Goal: Task Accomplishment & Management: Manage account settings

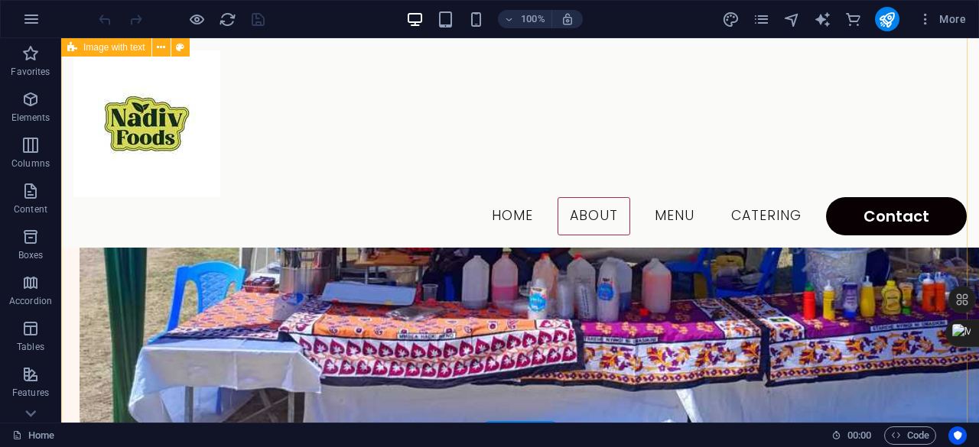
scroll to position [468, 0]
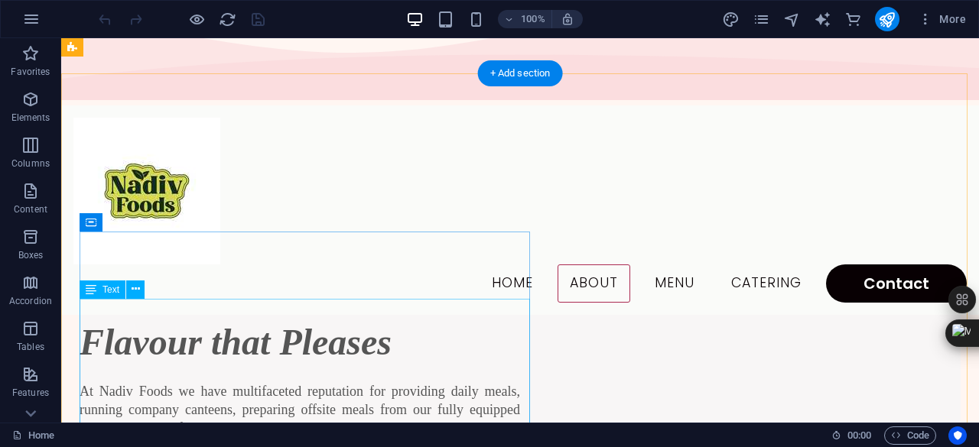
scroll to position [0, 0]
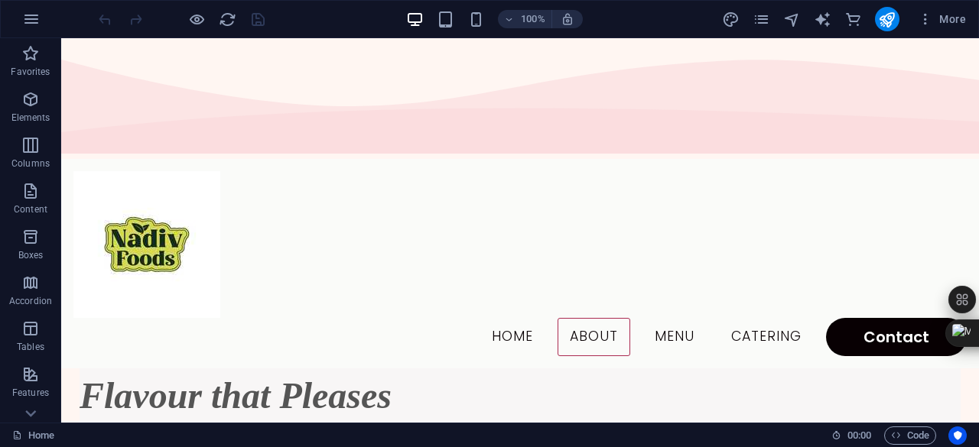
click at [758, 3] on div "100% More" at bounding box center [489, 19] width 977 height 37
click at [759, 14] on icon "pages" at bounding box center [761, 20] width 18 height 18
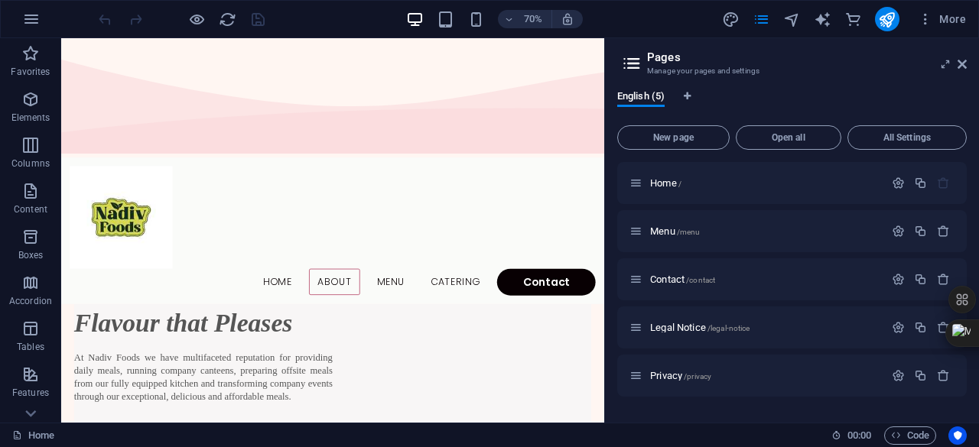
click at [624, 62] on icon at bounding box center [631, 63] width 23 height 21
click at [962, 66] on icon at bounding box center [961, 64] width 9 height 12
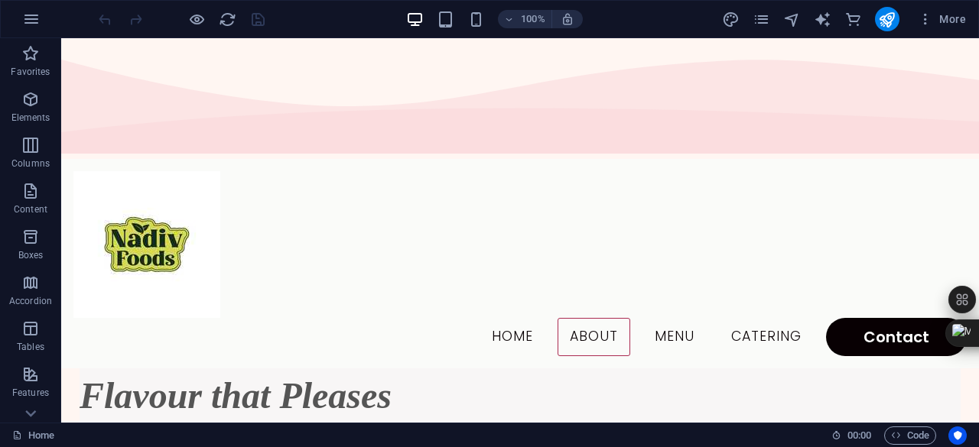
click at [586, 318] on nav "Home About Menu Catering Contact" at bounding box center [519, 337] width 893 height 38
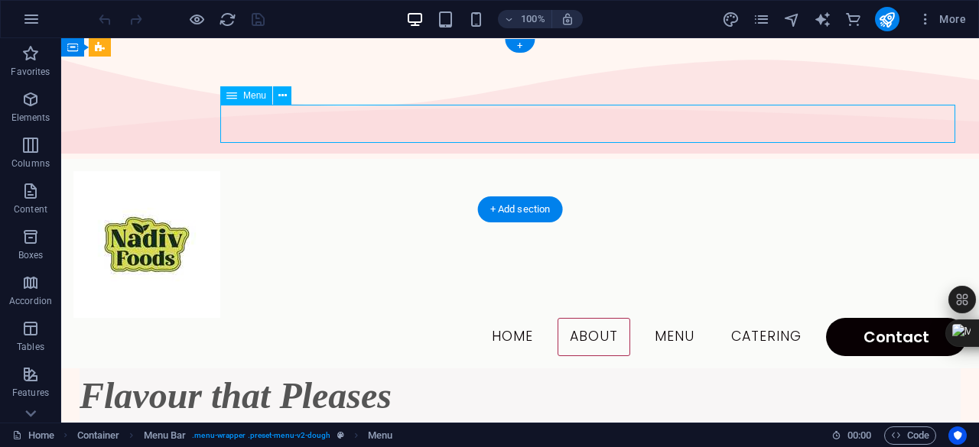
click at [503, 318] on nav "Home About Menu Catering Contact" at bounding box center [519, 337] width 893 height 38
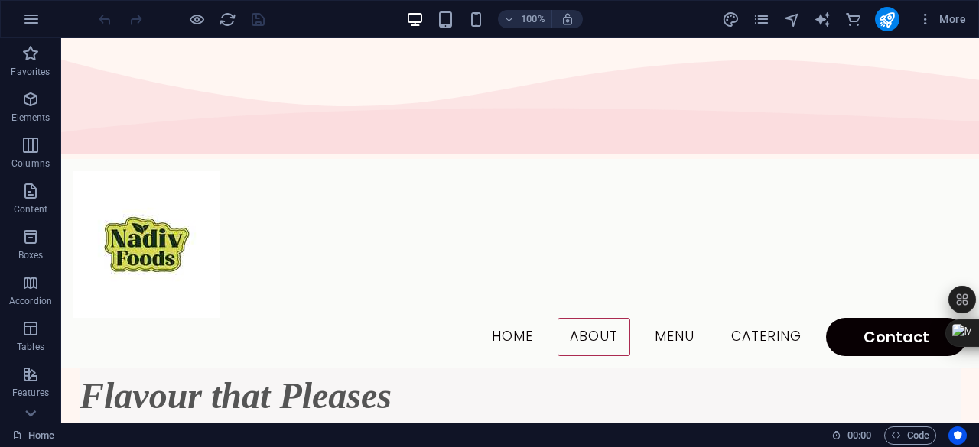
click at [509, 318] on nav "Home About Menu Catering Contact" at bounding box center [519, 337] width 893 height 38
click at [763, 22] on icon "pages" at bounding box center [761, 20] width 18 height 18
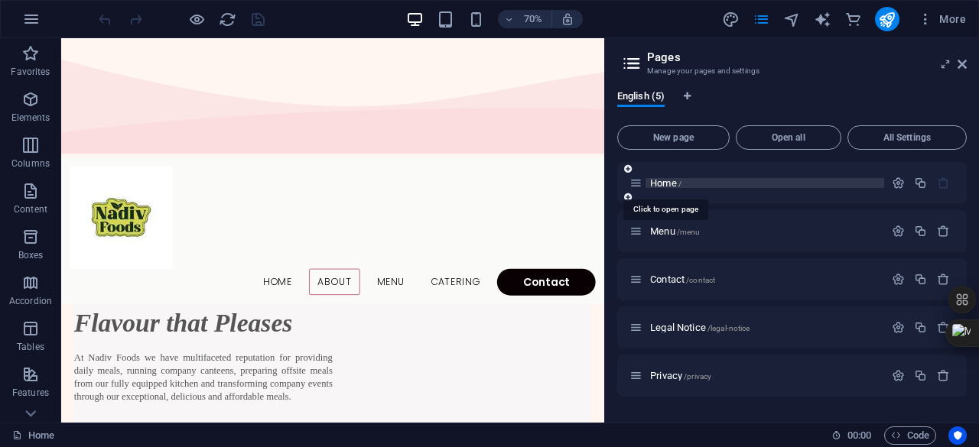
click at [667, 185] on span "Home /" at bounding box center [665, 182] width 31 height 11
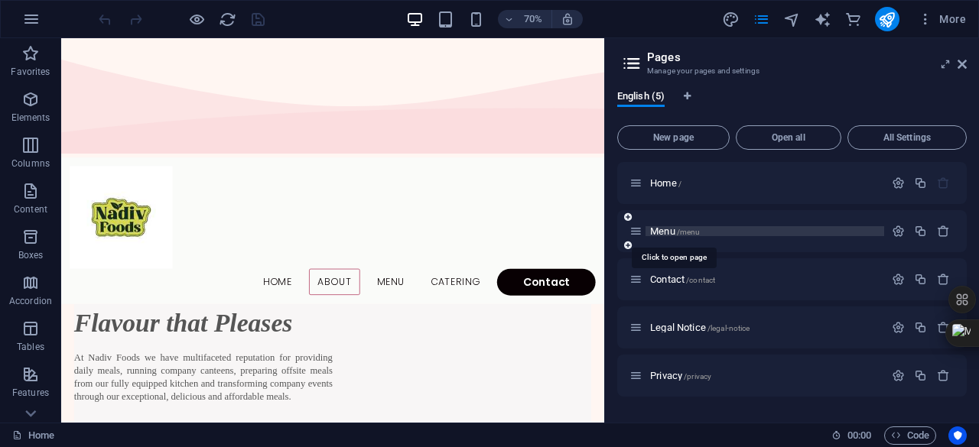
click at [664, 230] on span "Menu /menu" at bounding box center [675, 231] width 50 height 11
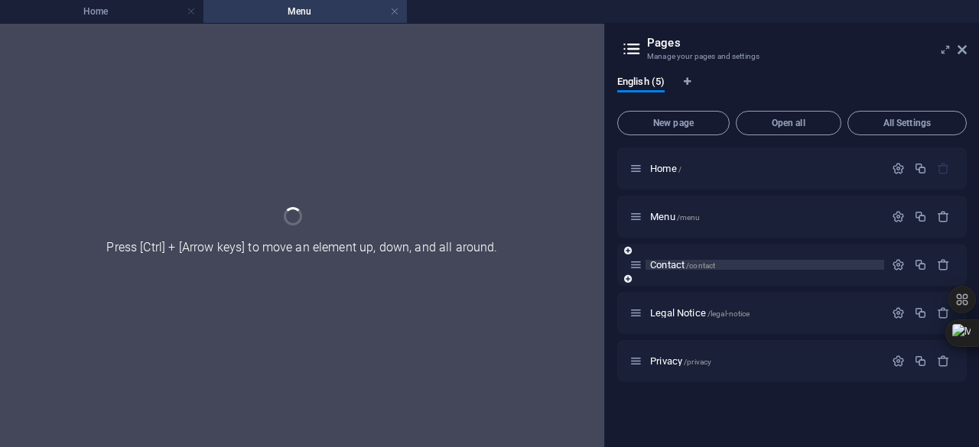
click at [662, 265] on span "Contact /contact" at bounding box center [682, 264] width 65 height 11
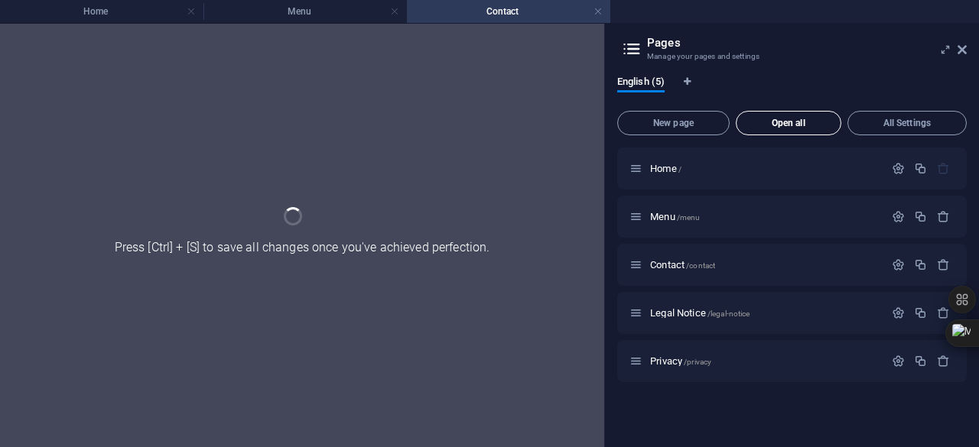
click at [780, 126] on span "Open all" at bounding box center [788, 123] width 92 height 9
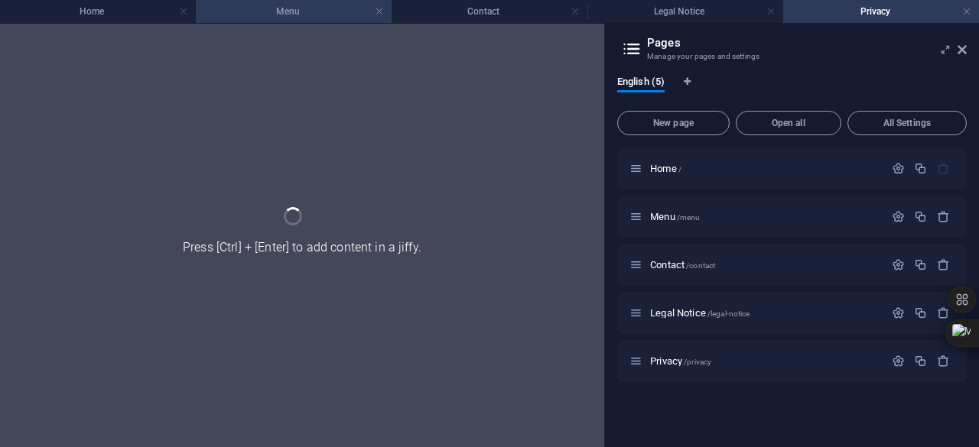
click at [310, 11] on h4 "Menu" at bounding box center [294, 11] width 196 height 17
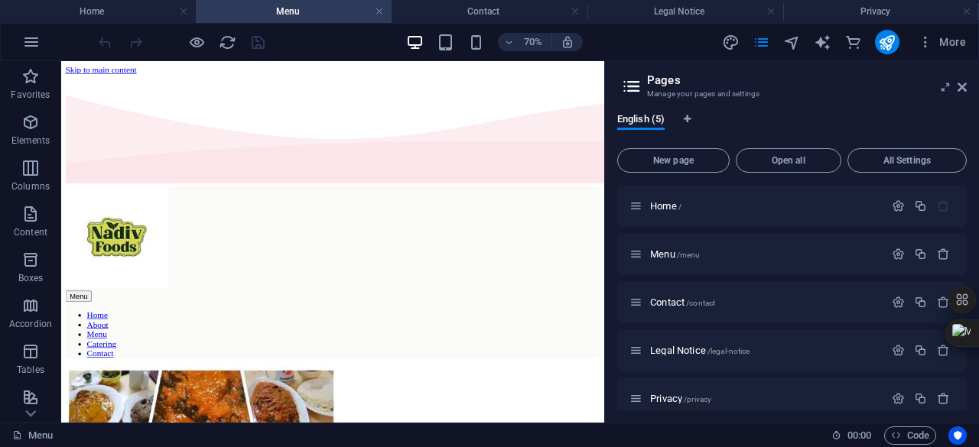
drag, startPoint x: 829, startPoint y: 154, endPoint x: 651, endPoint y: 77, distance: 194.2
click at [674, 208] on span "Home /" at bounding box center [665, 205] width 31 height 11
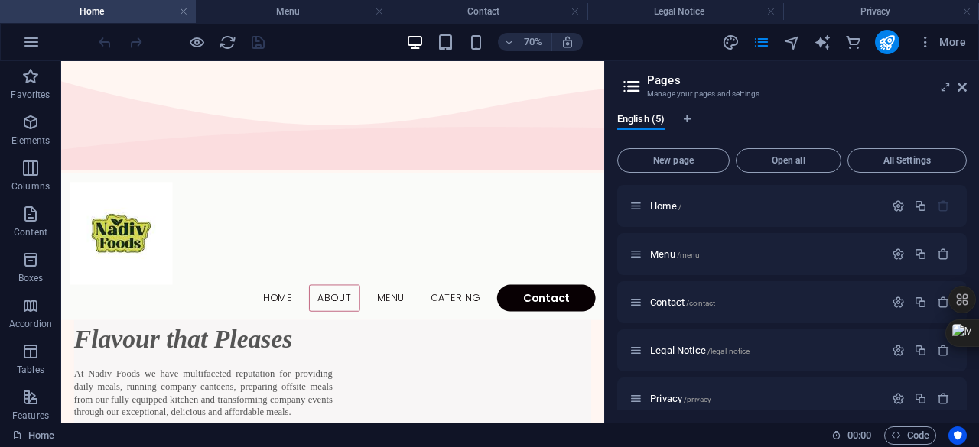
drag, startPoint x: 833, startPoint y: 129, endPoint x: 646, endPoint y: 119, distance: 187.6
click at [608, 381] on nav "Home About Menu Catering Contact" at bounding box center [448, 400] width 751 height 38
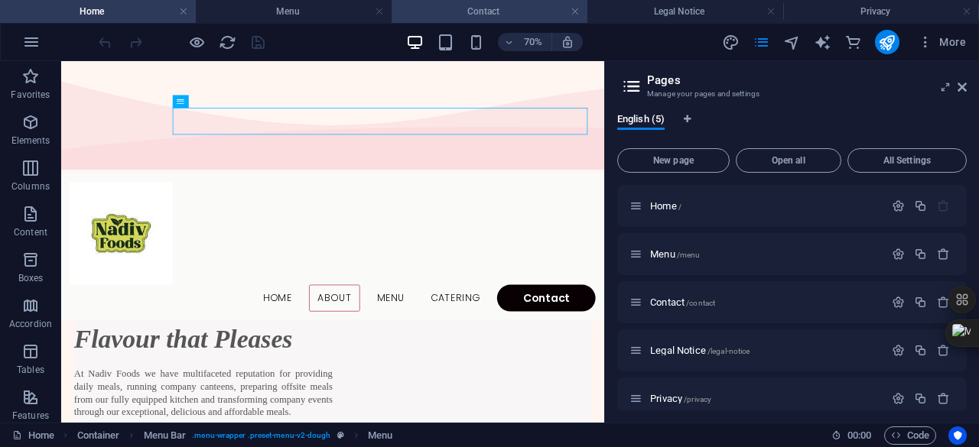
click at [479, 13] on h4 "Contact" at bounding box center [489, 11] width 196 height 17
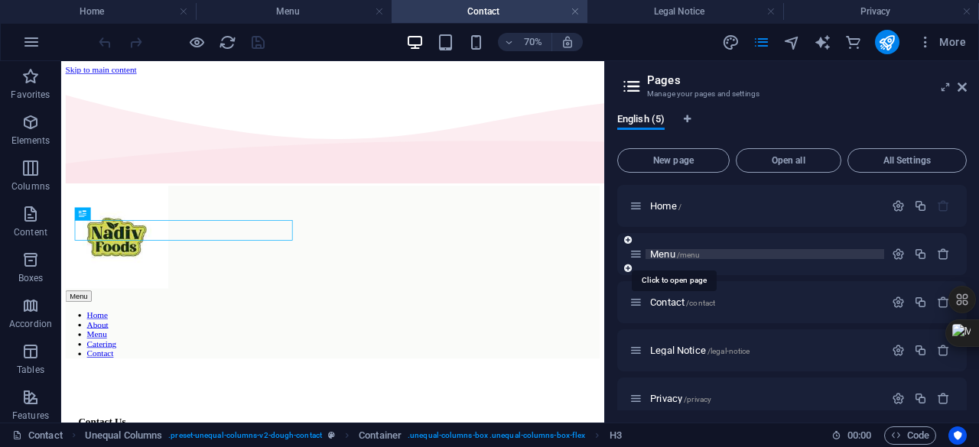
click at [670, 255] on span "Menu /menu" at bounding box center [675, 253] width 50 height 11
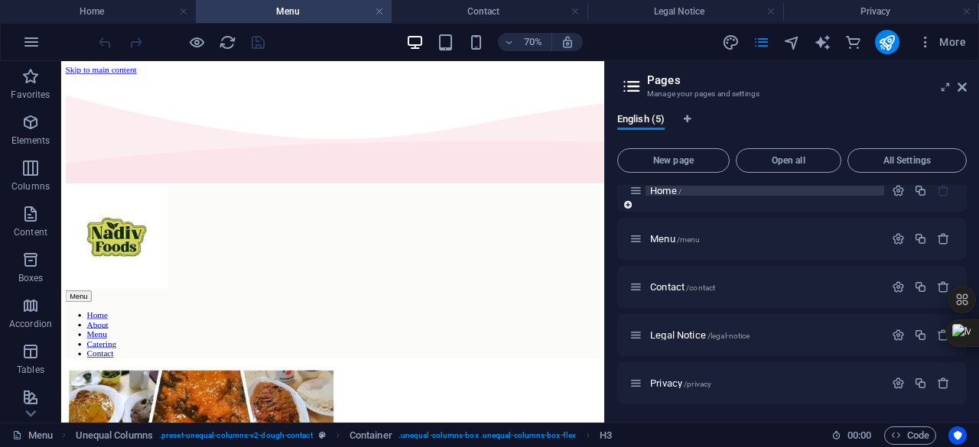
click at [661, 192] on span "Home /" at bounding box center [665, 190] width 31 height 11
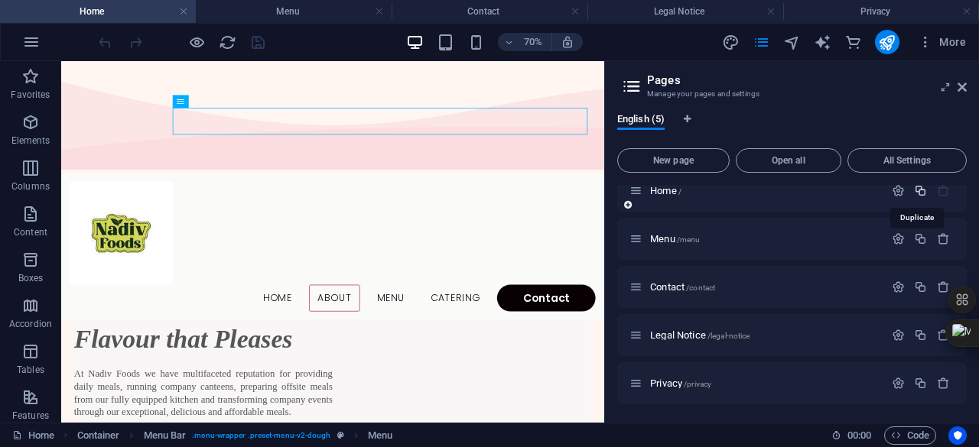
click at [916, 189] on icon "button" at bounding box center [920, 190] width 13 height 13
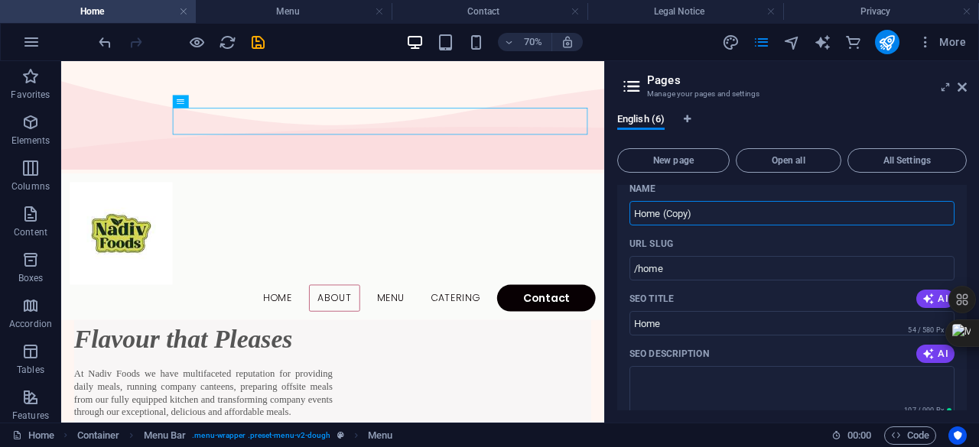
scroll to position [104, 0]
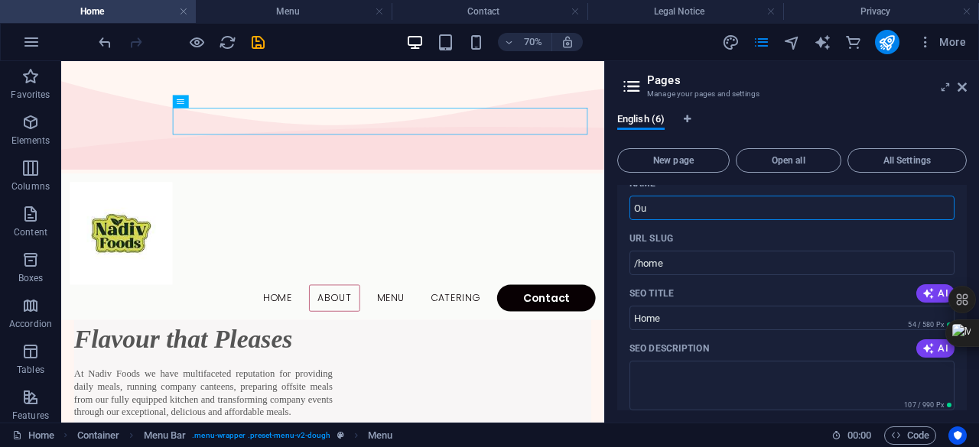
type input "O"
type input "Meet the Team"
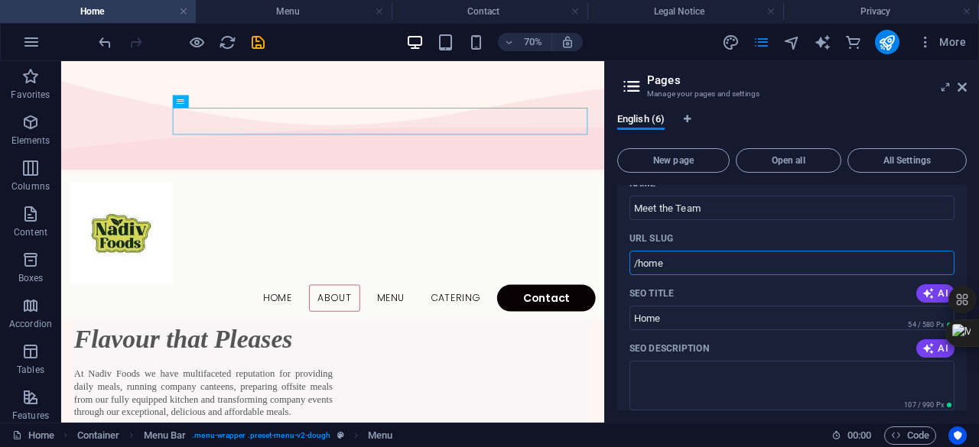
click at [712, 264] on input "/home" at bounding box center [791, 263] width 325 height 24
type input "/meet"
drag, startPoint x: 962, startPoint y: 219, endPoint x: 962, endPoint y: 232, distance: 12.2
drag, startPoint x: 962, startPoint y: 232, endPoint x: 965, endPoint y: 265, distance: 33.0
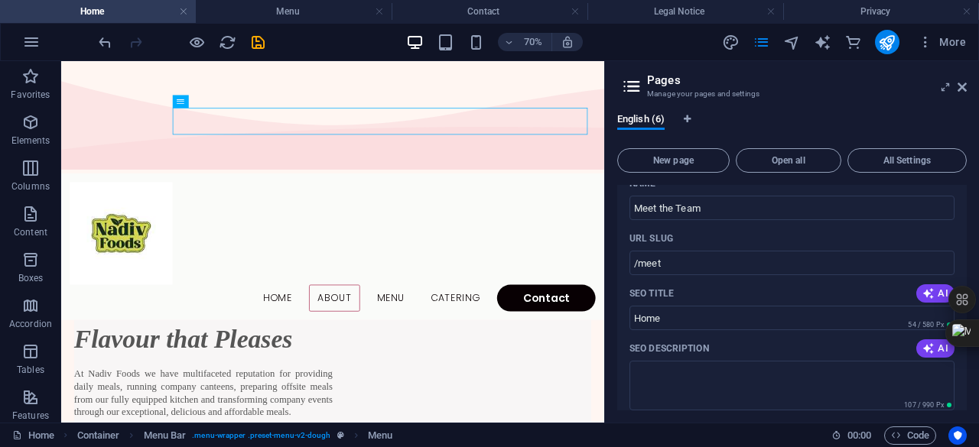
click at [965, 265] on div "Home / Meet the Team /meet Name Meet the Team ​ URL SLUG /meet ​ SEO Title AI H…" at bounding box center [791, 298] width 349 height 226
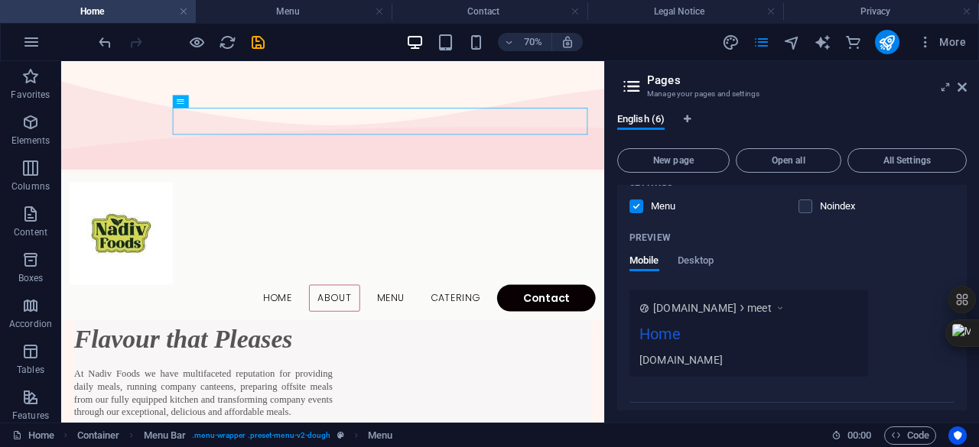
scroll to position [408, 0]
click at [707, 336] on div "Home" at bounding box center [748, 335] width 219 height 30
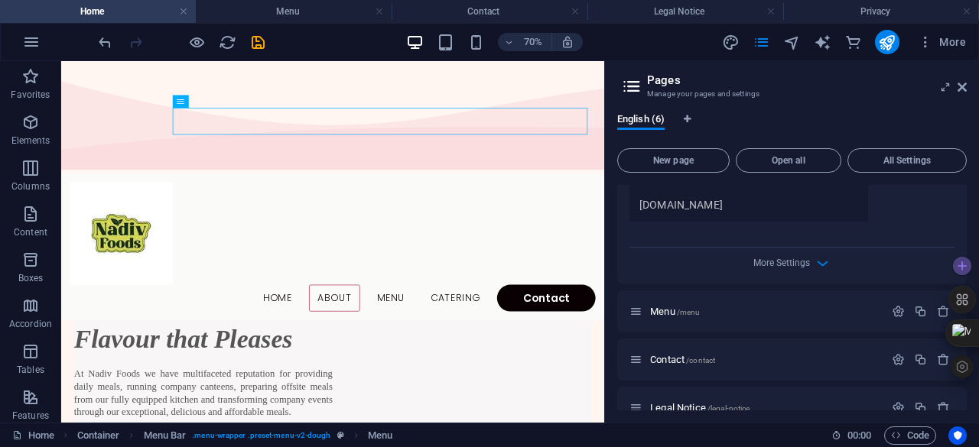
scroll to position [562, 0]
click at [797, 264] on span "More Settings" at bounding box center [781, 261] width 57 height 11
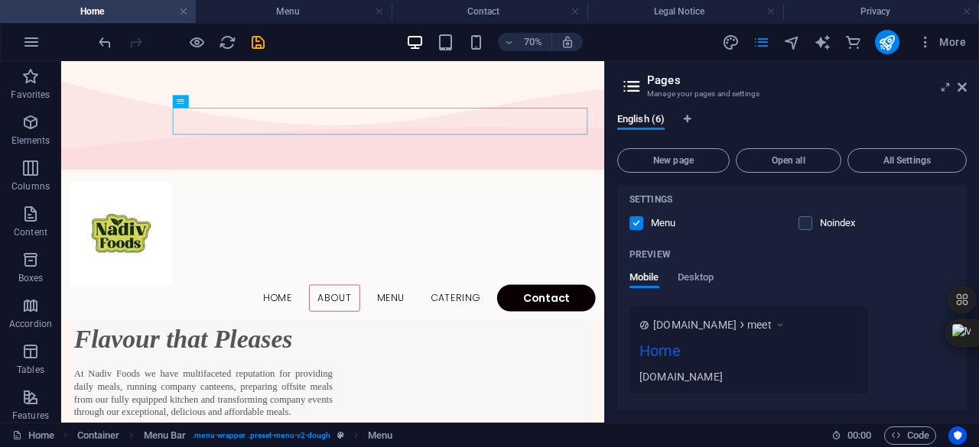
scroll to position [384, 0]
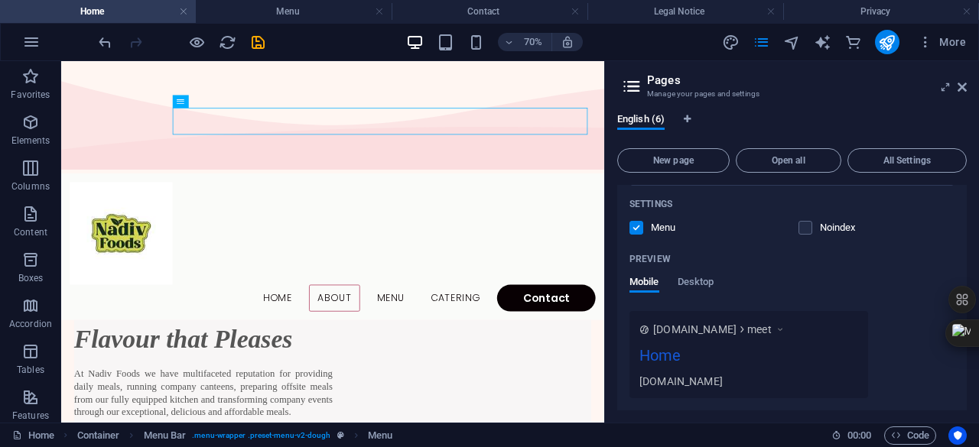
click at [741, 358] on div "Home" at bounding box center [748, 359] width 219 height 30
click at [785, 332] on icon at bounding box center [780, 329] width 11 height 15
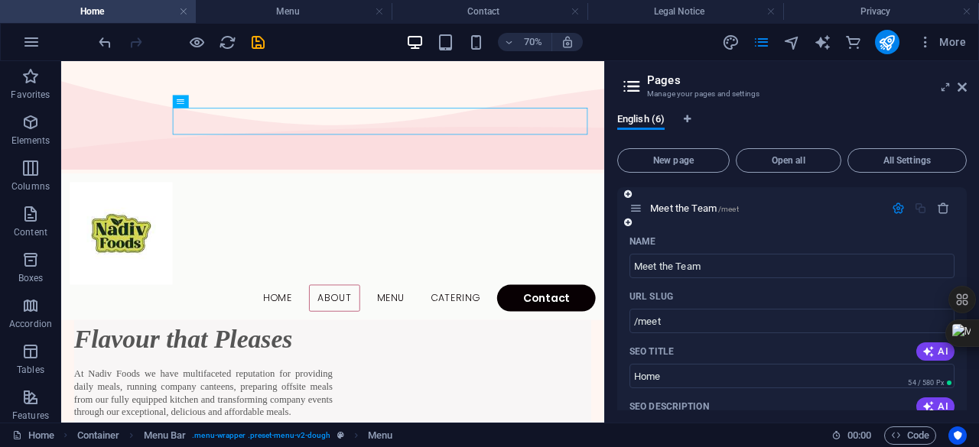
scroll to position [0, 0]
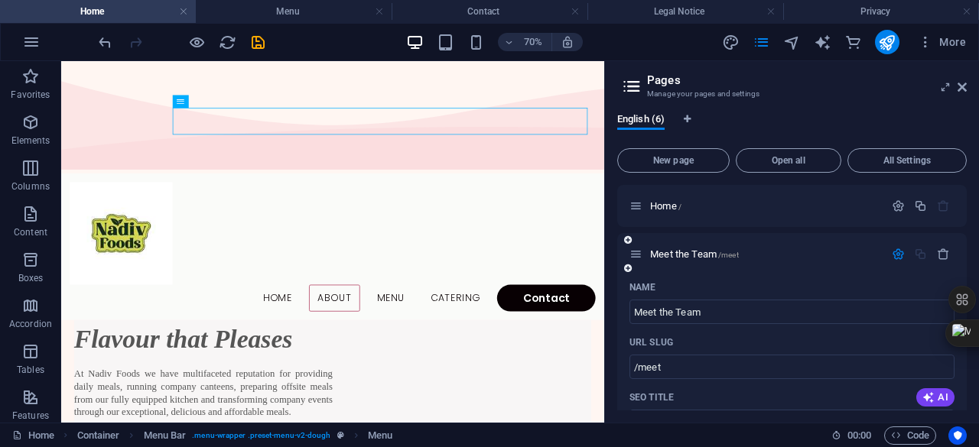
click at [625, 270] on icon at bounding box center [628, 268] width 8 height 9
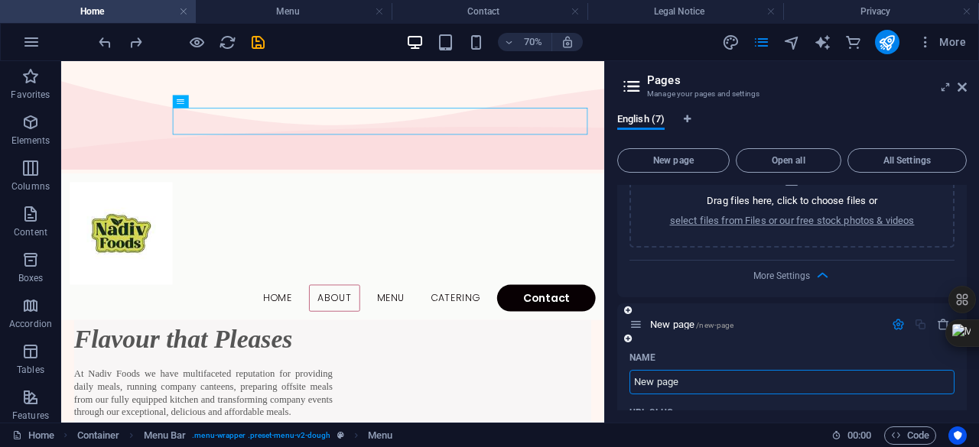
scroll to position [767, 0]
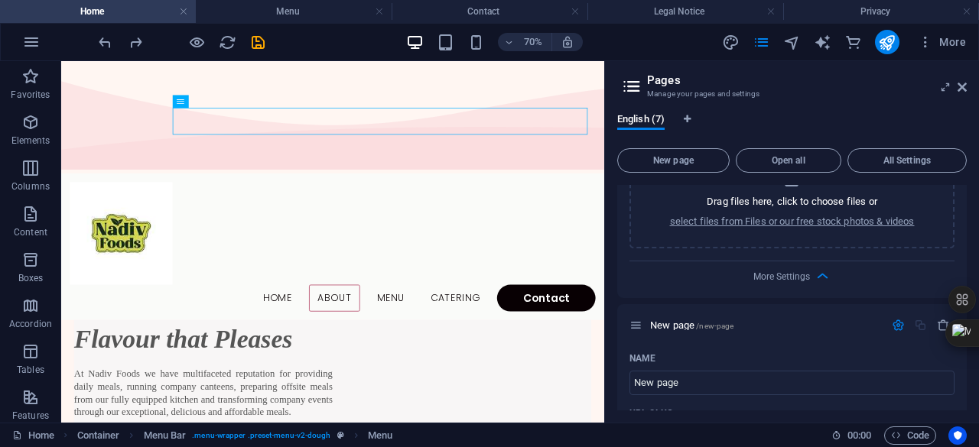
click at [632, 87] on icon at bounding box center [631, 86] width 23 height 21
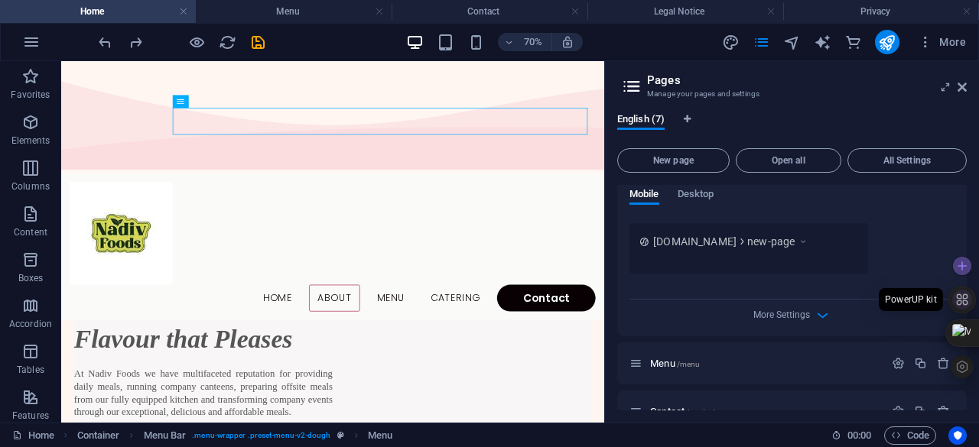
scroll to position [1313, 0]
click at [798, 316] on span "More Settings" at bounding box center [781, 312] width 57 height 11
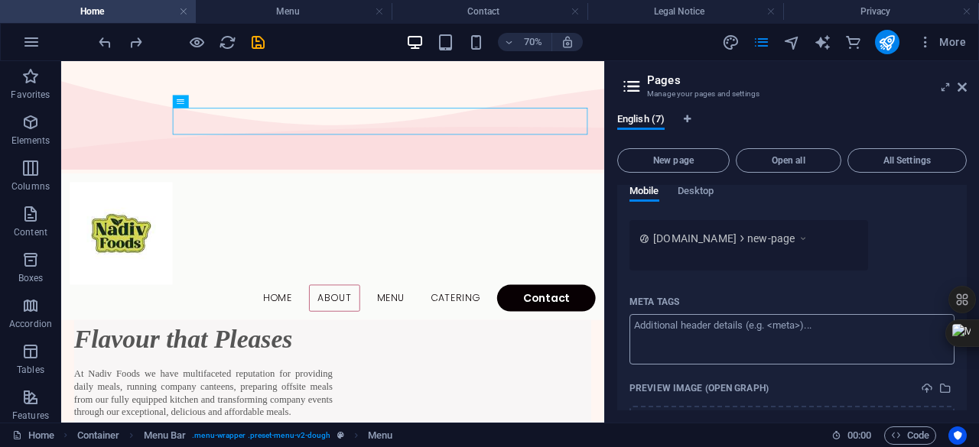
click at [790, 340] on textarea "Meta tags ​" at bounding box center [791, 339] width 325 height 50
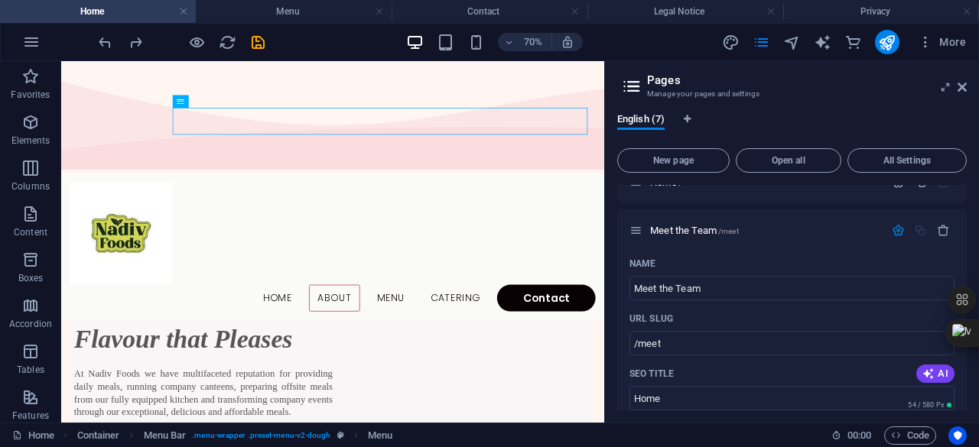
scroll to position [0, 0]
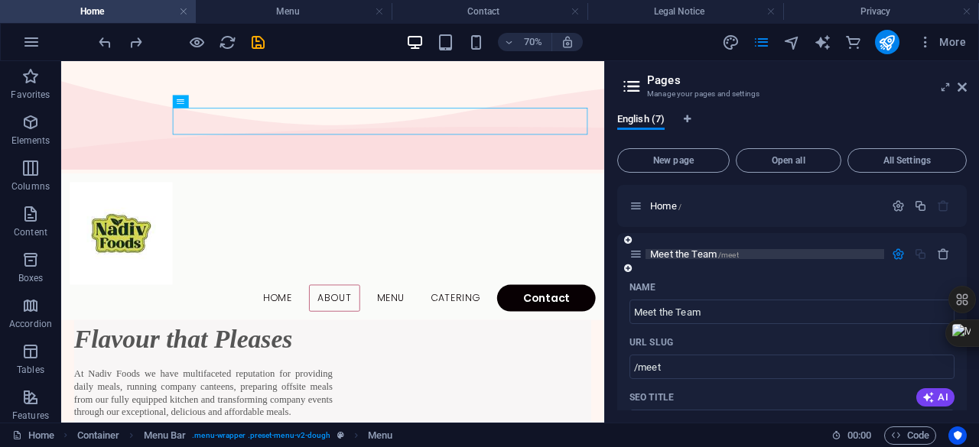
click at [789, 256] on p "Meet the Team /meet" at bounding box center [764, 254] width 229 height 10
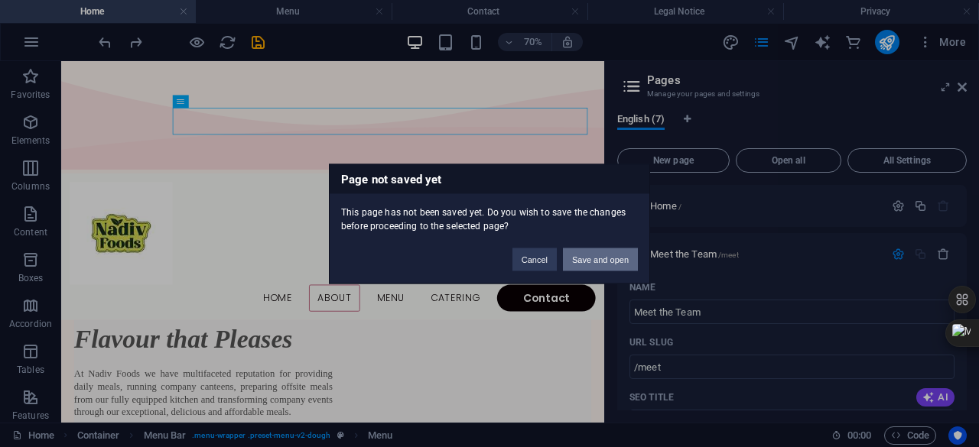
click at [604, 261] on button "Save and open" at bounding box center [600, 259] width 75 height 23
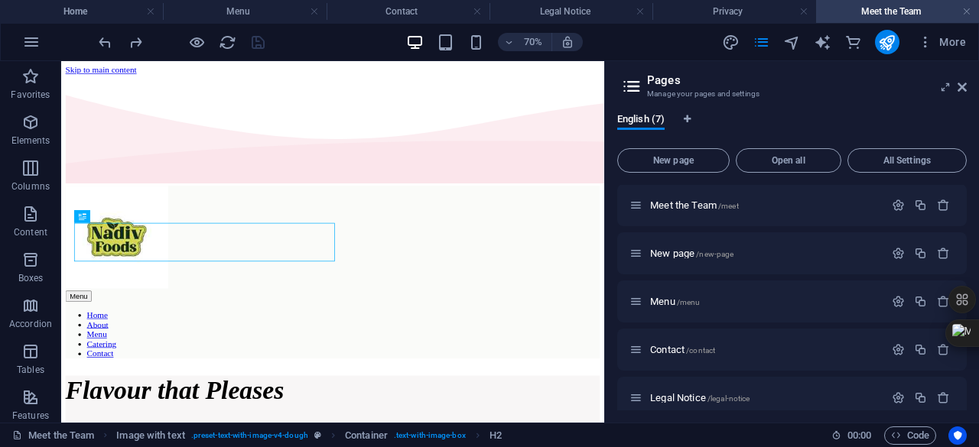
scroll to position [491, 0]
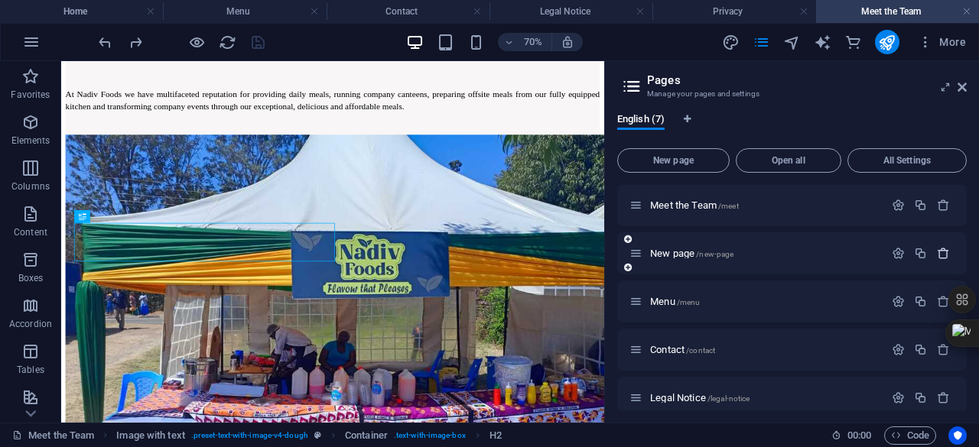
click at [932, 257] on button "button" at bounding box center [943, 253] width 22 height 13
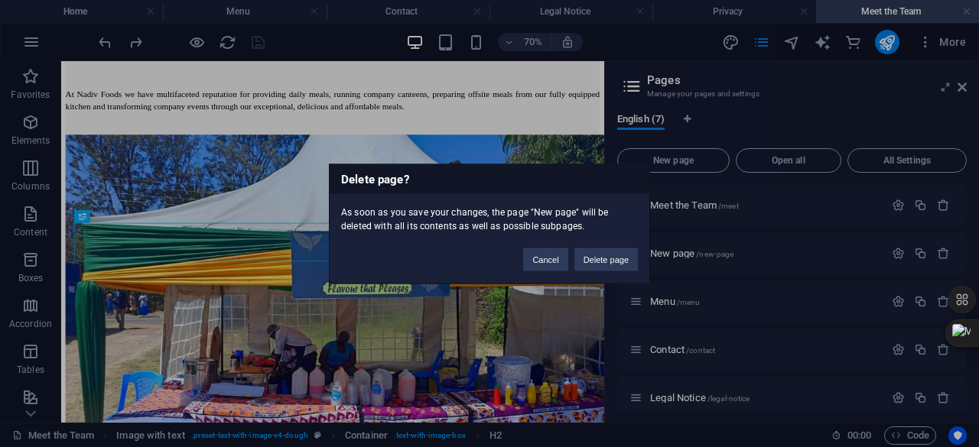
click at [736, 246] on div "Delete page? As soon as you save your changes, the page "New page" will be dele…" at bounding box center [489, 223] width 979 height 447
click at [942, 254] on div "Delete page? As soon as you save your changes, the page "New page" will be dele…" at bounding box center [489, 223] width 979 height 447
click at [607, 261] on button "Delete page" at bounding box center [605, 259] width 63 height 23
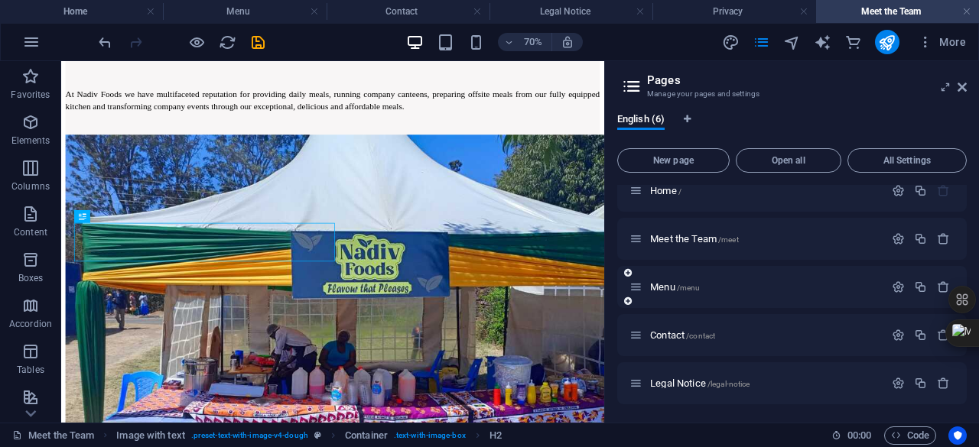
scroll to position [0, 0]
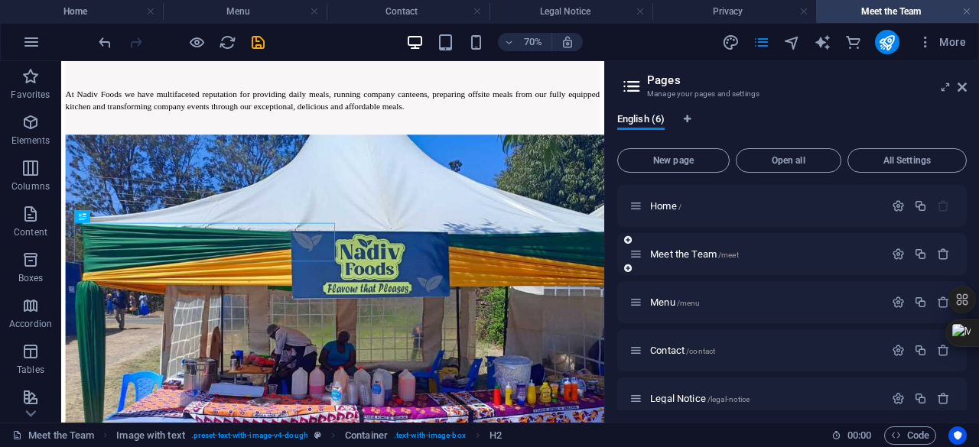
click at [696, 262] on div "Meet the Team /meet" at bounding box center [756, 254] width 255 height 18
drag, startPoint x: 696, startPoint y: 262, endPoint x: 690, endPoint y: 341, distance: 79.0
click at [690, 341] on div "Home / Meet the Team /meet Menu /menu Contact /contact Legal Notice /legal-noti…" at bounding box center [791, 326] width 349 height 283
drag, startPoint x: 777, startPoint y: 252, endPoint x: 779, endPoint y: 326, distance: 74.2
click at [779, 326] on div "Home / Meet the Team /meet Menu /menu Contact /contact Legal Notice /legal-noti…" at bounding box center [791, 326] width 349 height 283
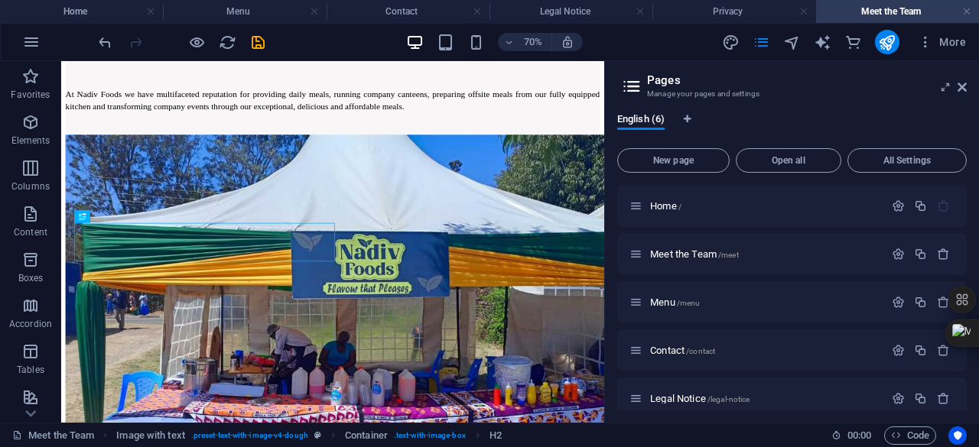
drag, startPoint x: 664, startPoint y: 354, endPoint x: 664, endPoint y: 323, distance: 30.6
click at [664, 323] on div "Home / Meet the Team /meet Menu /menu Contact /contact Legal Notice /legal-noti…" at bounding box center [791, 326] width 349 height 283
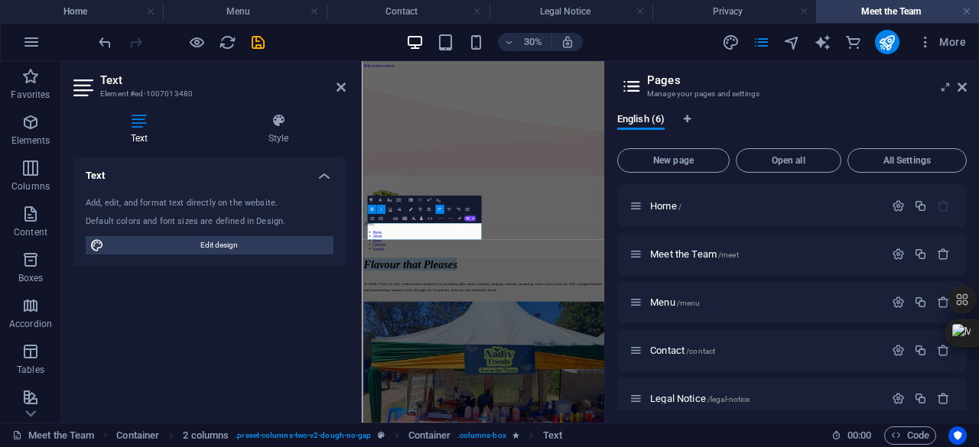
drag, startPoint x: 700, startPoint y: 625, endPoint x: 674, endPoint y: 297, distance: 329.8
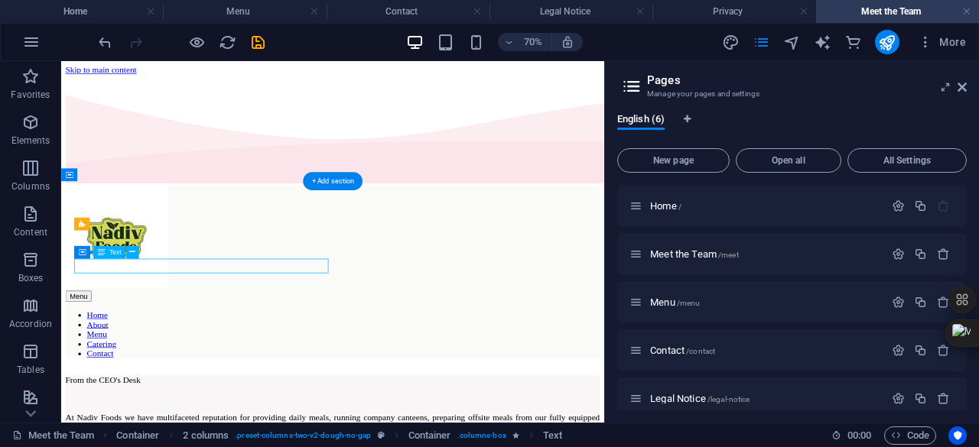
click at [131, 251] on icon at bounding box center [132, 251] width 6 height 11
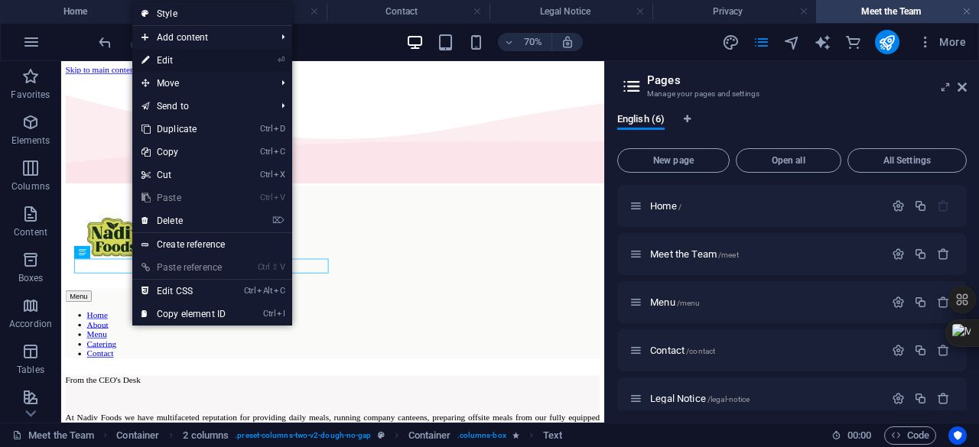
click at [183, 63] on link "⏎ Edit" at bounding box center [183, 60] width 102 height 23
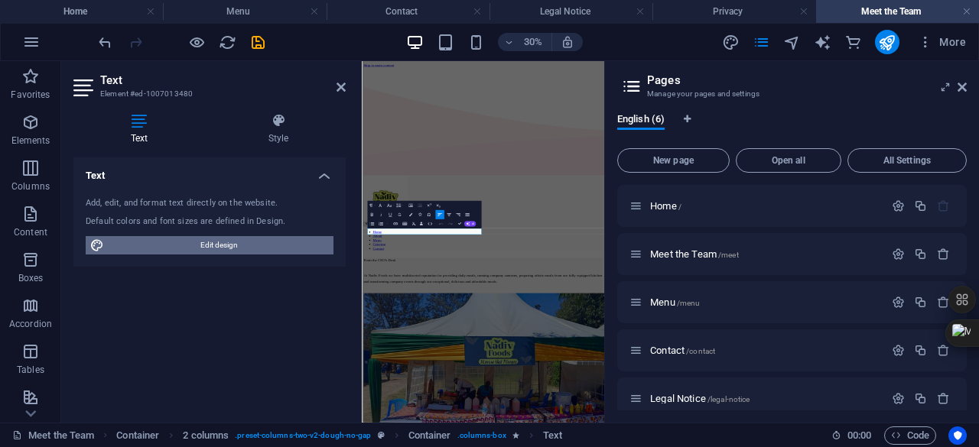
click at [207, 246] on span "Edit design" at bounding box center [219, 245] width 220 height 18
select select "px"
select select "300"
select select "px"
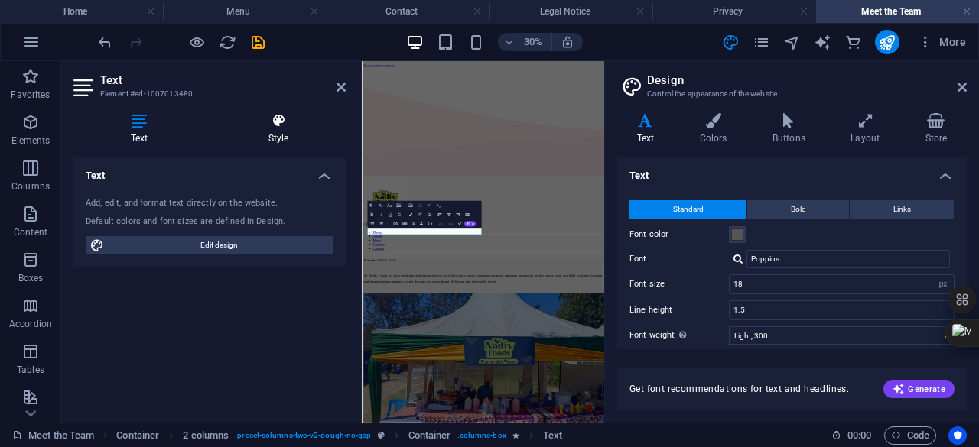
click at [278, 125] on icon at bounding box center [278, 120] width 135 height 15
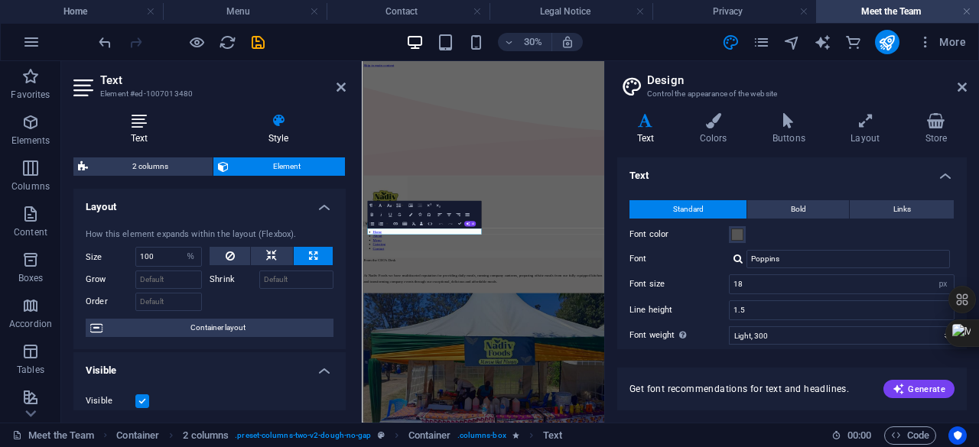
click at [144, 126] on icon at bounding box center [139, 120] width 132 height 15
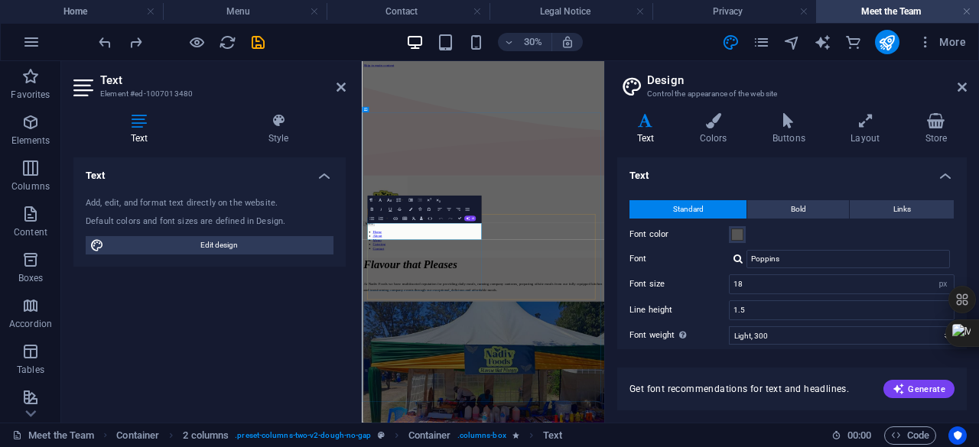
click at [338, 89] on icon at bounding box center [340, 87] width 9 height 12
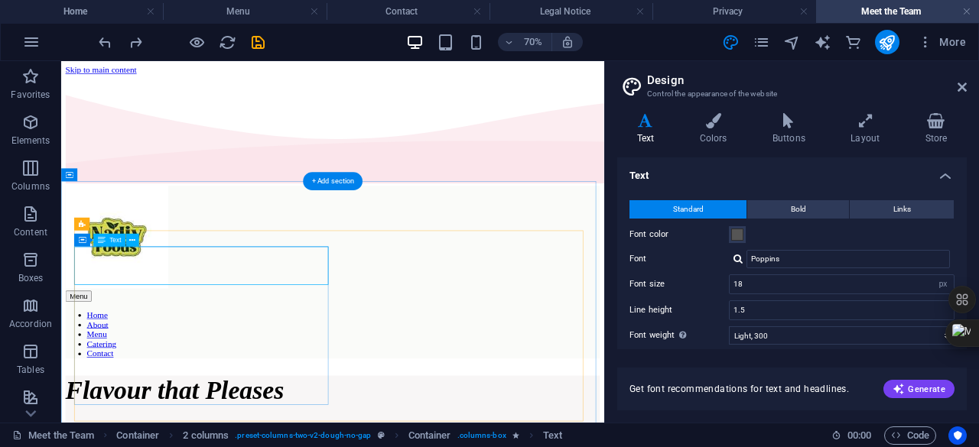
click at [134, 239] on icon at bounding box center [132, 240] width 6 height 11
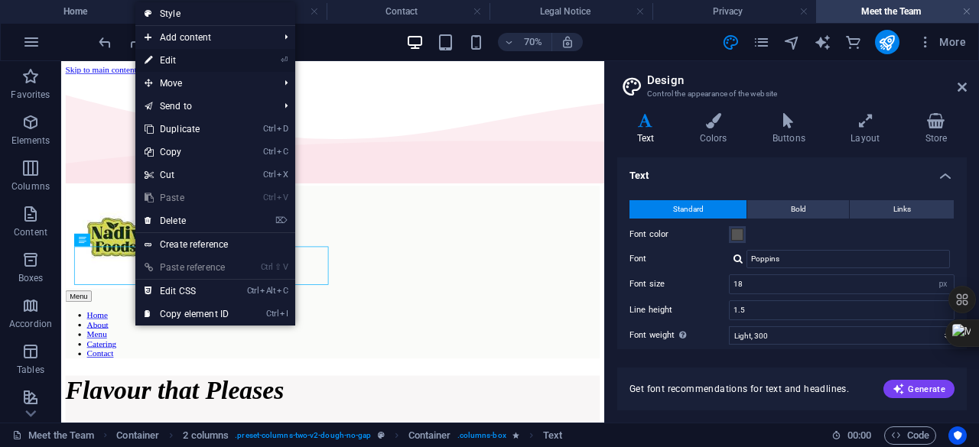
click at [167, 63] on link "⏎ Edit" at bounding box center [186, 60] width 102 height 23
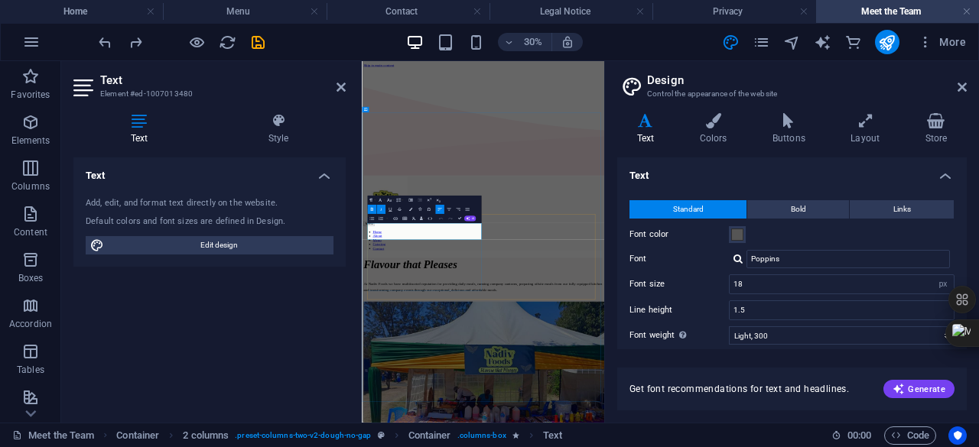
drag, startPoint x: 547, startPoint y: 632, endPoint x: 329, endPoint y: 603, distance: 219.8
drag, startPoint x: 708, startPoint y: 638, endPoint x: 416, endPoint y: 625, distance: 292.3
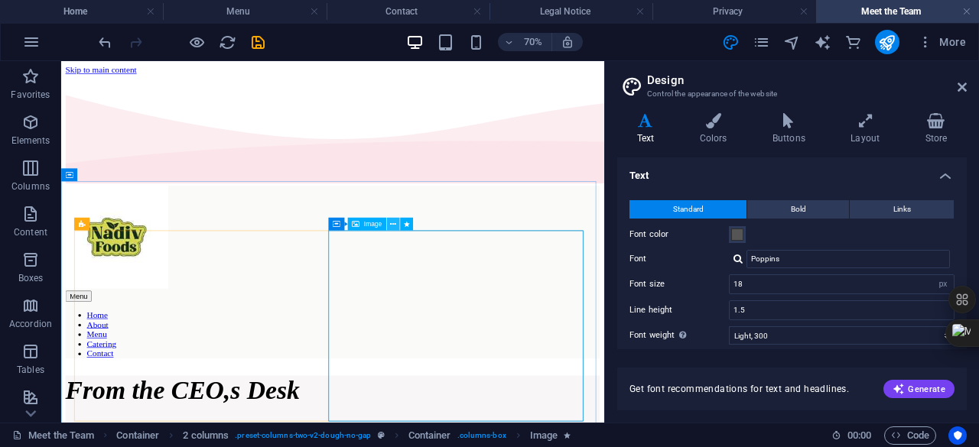
click at [391, 226] on icon at bounding box center [393, 224] width 6 height 11
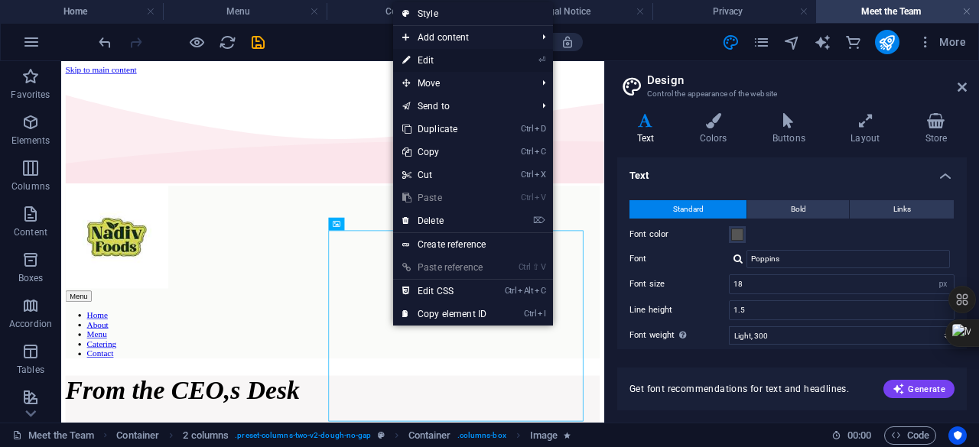
click at [428, 56] on link "⏎ Edit" at bounding box center [444, 60] width 102 height 23
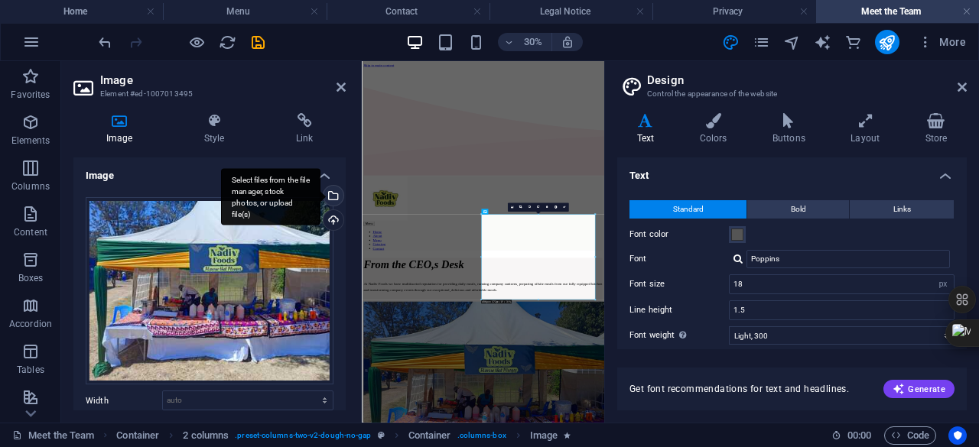
click at [331, 196] on div "Select files from the file manager, stock photos, or upload file(s)" at bounding box center [331, 197] width 23 height 23
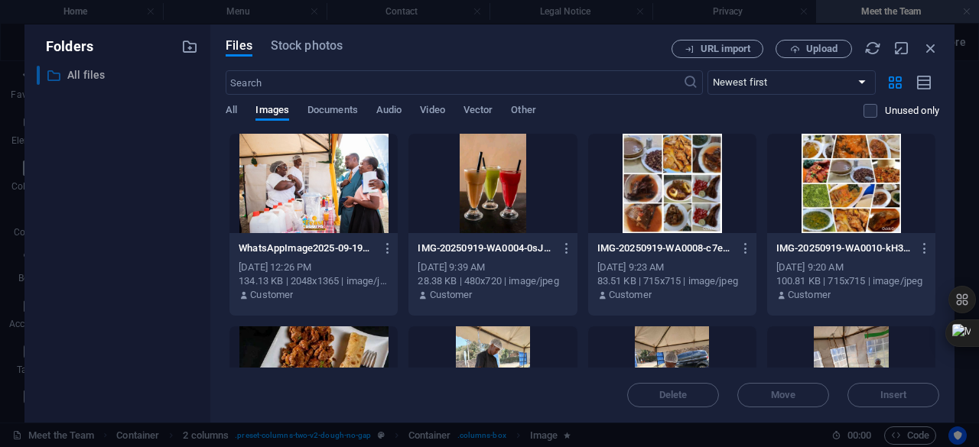
click at [73, 76] on p "All files" at bounding box center [118, 76] width 102 height 18
click at [817, 45] on span "Upload" at bounding box center [821, 48] width 31 height 9
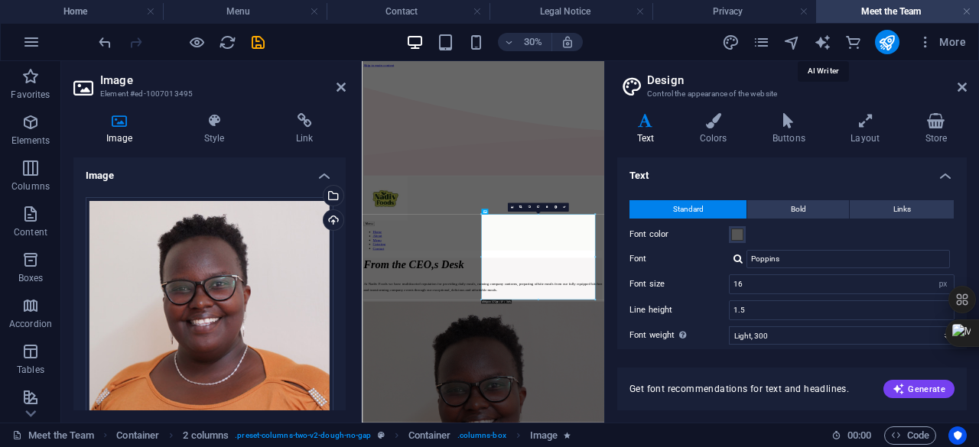
type input "18"
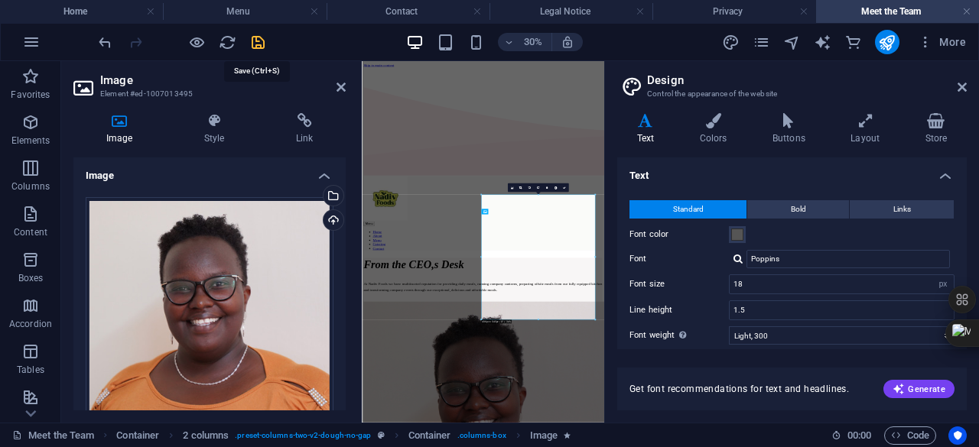
click at [255, 37] on icon "save" at bounding box center [258, 43] width 18 height 18
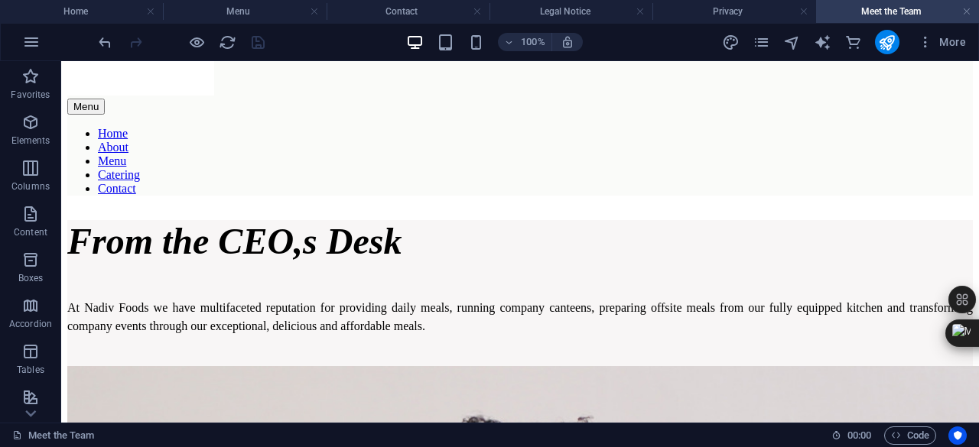
scroll to position [269, 0]
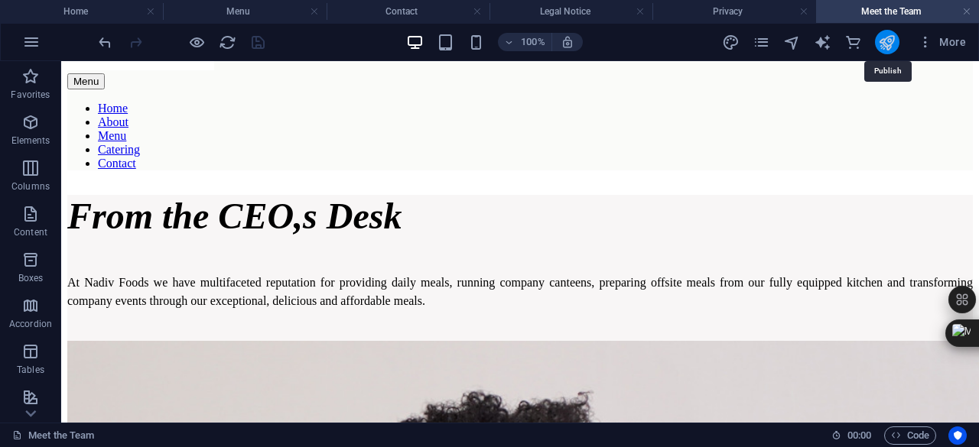
click at [883, 44] on icon "publish" at bounding box center [887, 43] width 18 height 18
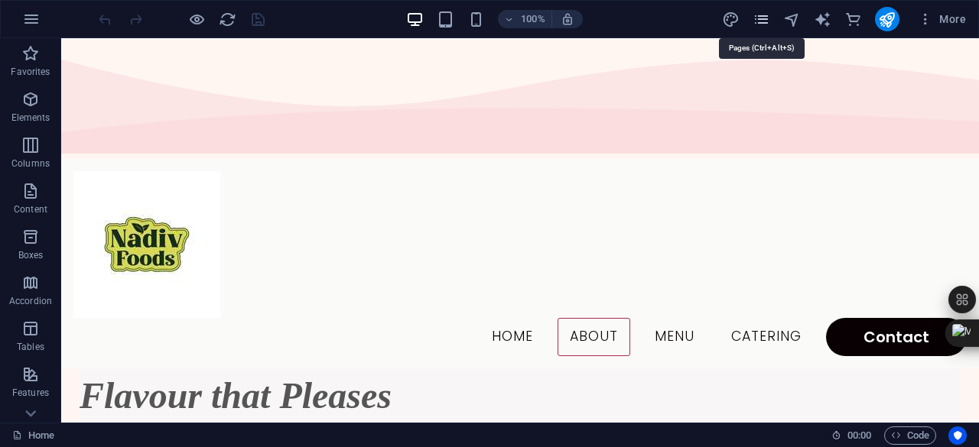
click at [761, 21] on icon "pages" at bounding box center [761, 20] width 18 height 18
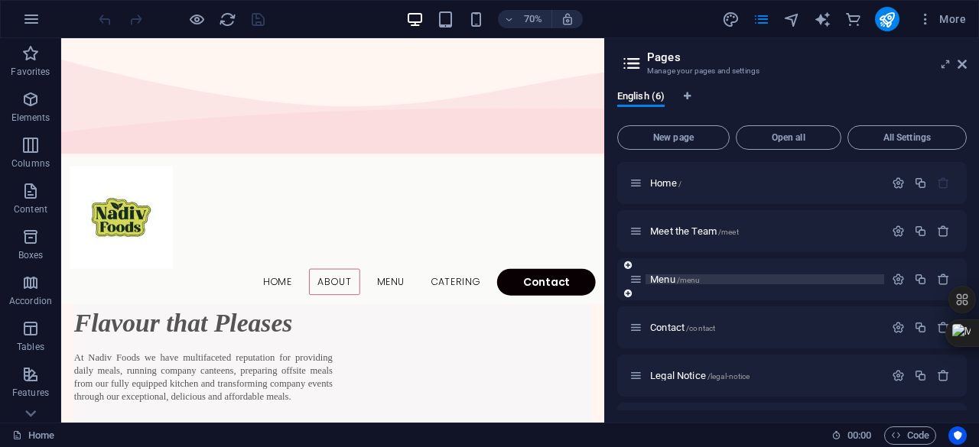
click at [680, 279] on span "/menu" at bounding box center [689, 280] width 24 height 8
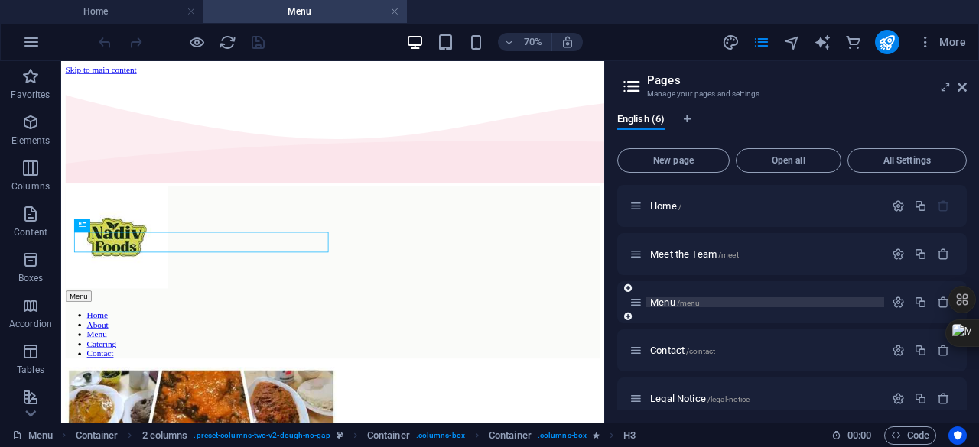
scroll to position [411, 0]
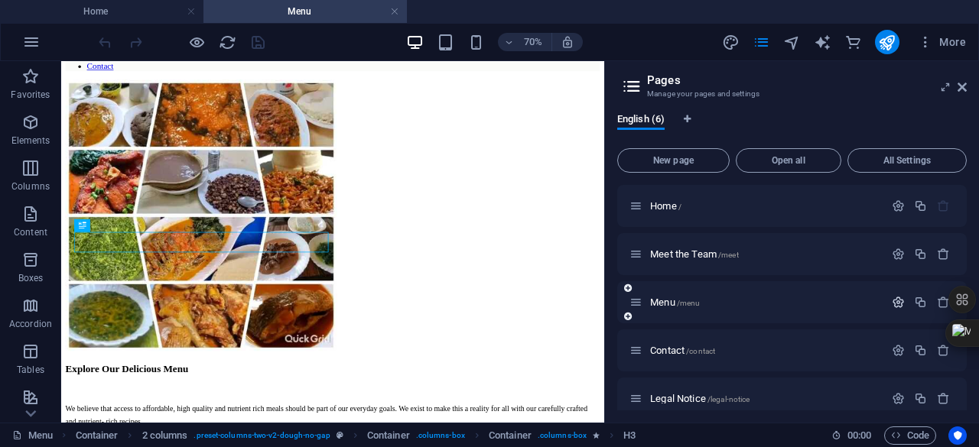
click at [896, 303] on icon "button" at bounding box center [898, 302] width 13 height 13
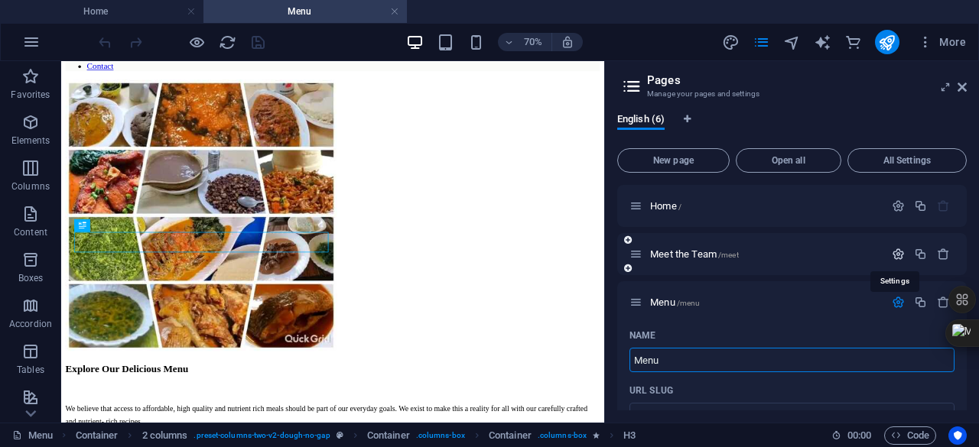
click at [898, 253] on icon "button" at bounding box center [898, 254] width 13 height 13
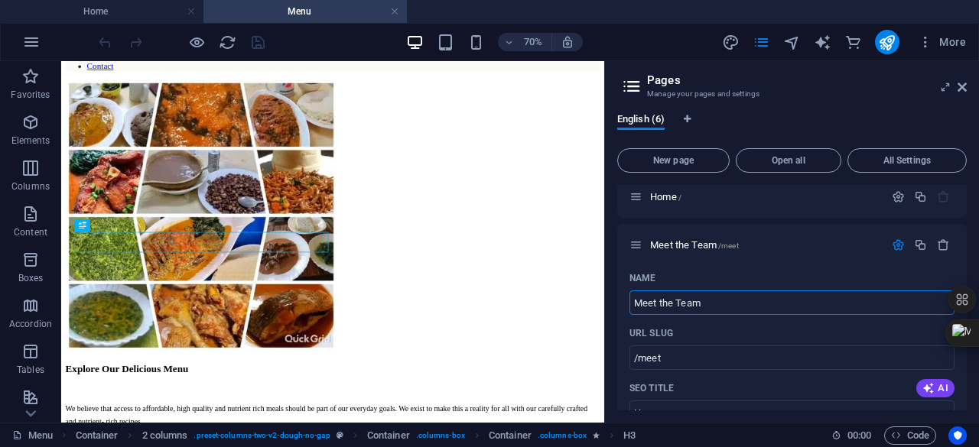
scroll to position [0, 0]
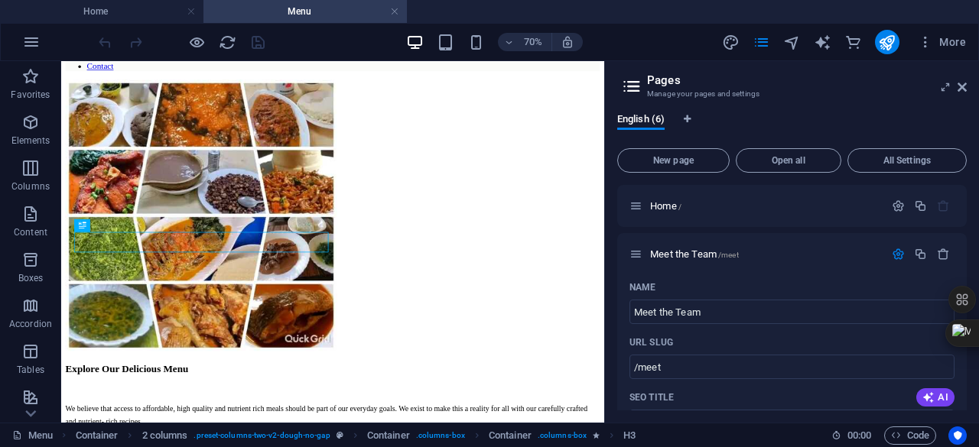
drag, startPoint x: 968, startPoint y: 209, endPoint x: 968, endPoint y: 192, distance: 16.8
click at [968, 192] on div "English (6) New page Open all All Settings Home / Meet the Team /meet Name Meet…" at bounding box center [792, 262] width 374 height 322
drag, startPoint x: 962, startPoint y: 203, endPoint x: 961, endPoint y: 187, distance: 16.8
click at [961, 187] on div "Home /" at bounding box center [791, 206] width 349 height 42
drag, startPoint x: 958, startPoint y: 192, endPoint x: 958, endPoint y: 213, distance: 20.6
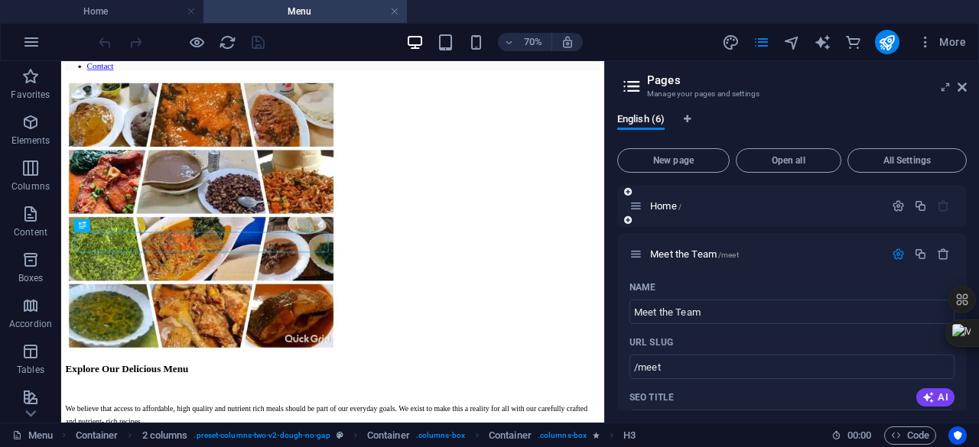
click at [958, 213] on div "Home /" at bounding box center [791, 206] width 349 height 42
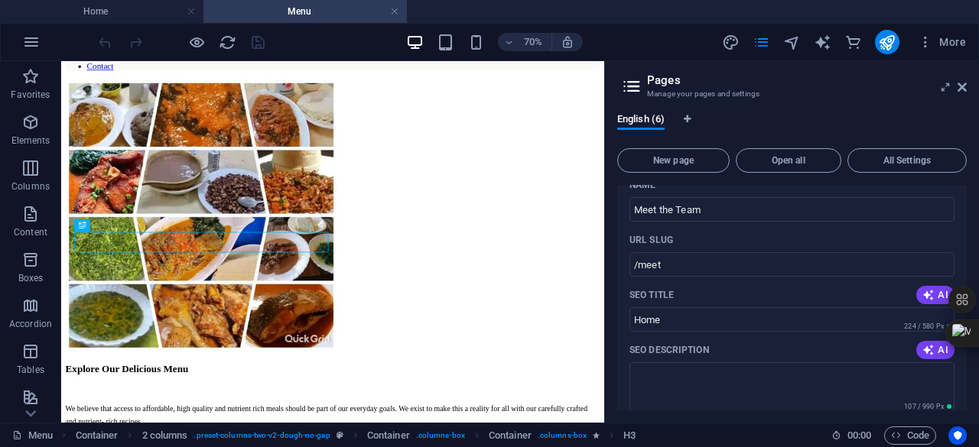
scroll to position [96, 0]
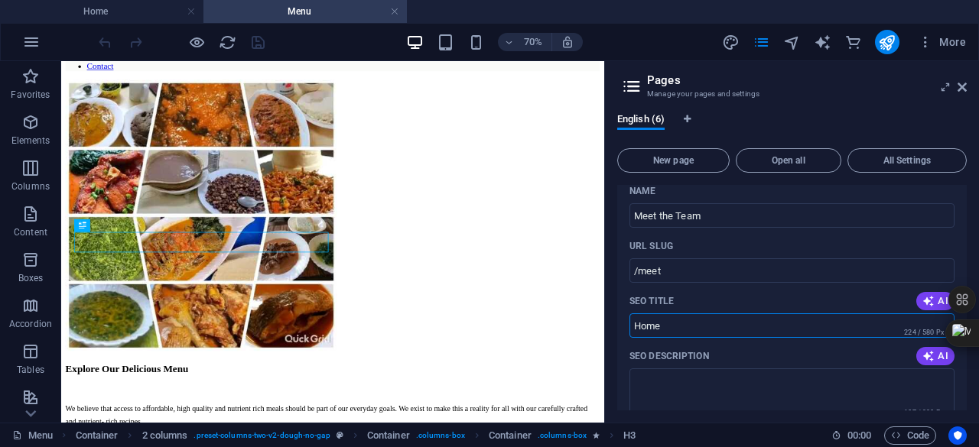
drag, startPoint x: 682, startPoint y: 333, endPoint x: 611, endPoint y: 333, distance: 71.1
click at [611, 333] on div "English (6) New page Open all All Settings Home / Meet the Team /meet Name Meet…" at bounding box center [792, 262] width 374 height 322
type input "Meet"
click at [239, 30] on div at bounding box center [181, 42] width 171 height 24
drag, startPoint x: 966, startPoint y: 215, endPoint x: 967, endPoint y: 245, distance: 29.8
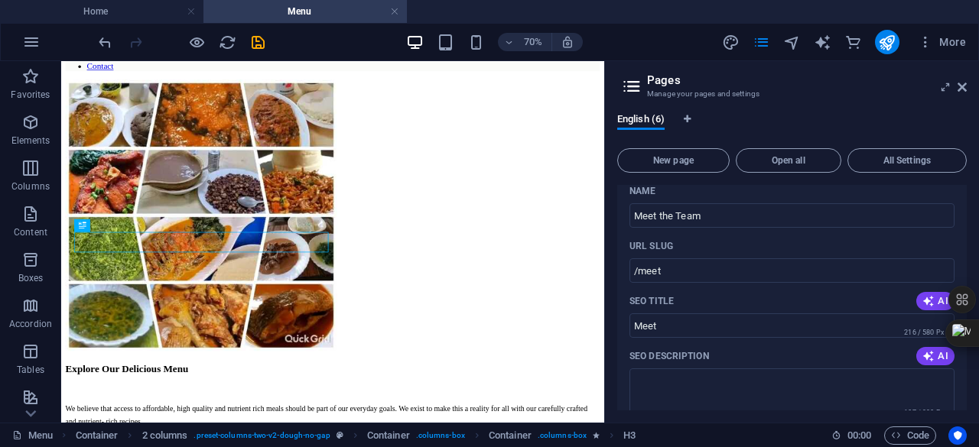
click at [967, 245] on div "English (6) New page Open all All Settings Home / Meet the Team /meet Name Meet…" at bounding box center [792, 262] width 374 height 322
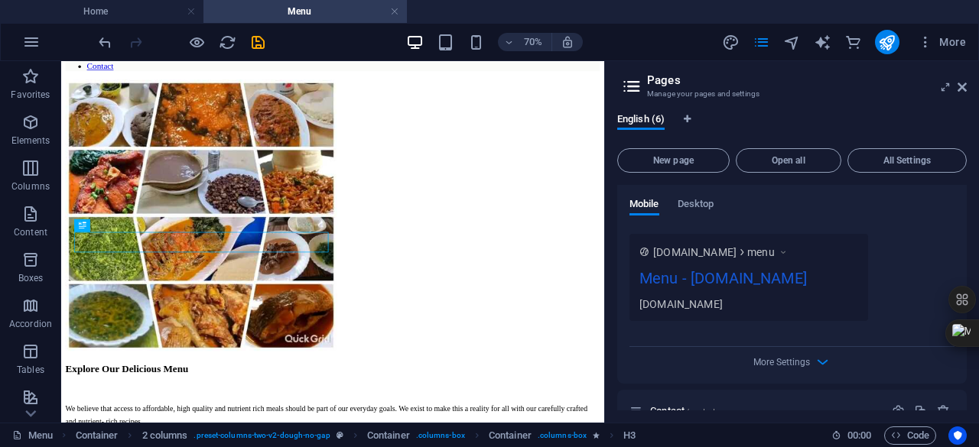
scroll to position [1083, 0]
click at [804, 357] on span "More Settings" at bounding box center [781, 359] width 57 height 11
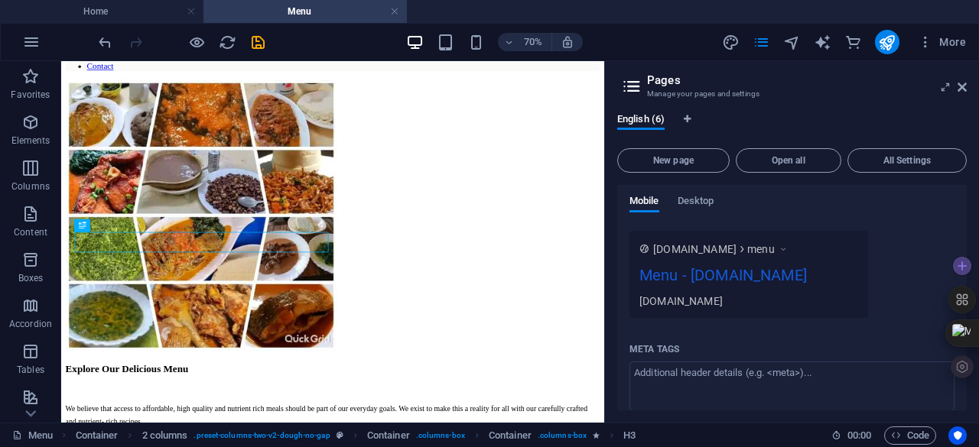
drag, startPoint x: 964, startPoint y: 351, endPoint x: 965, endPoint y: 373, distance: 22.2
click at [964, 368] on div at bounding box center [962, 316] width 28 height 128
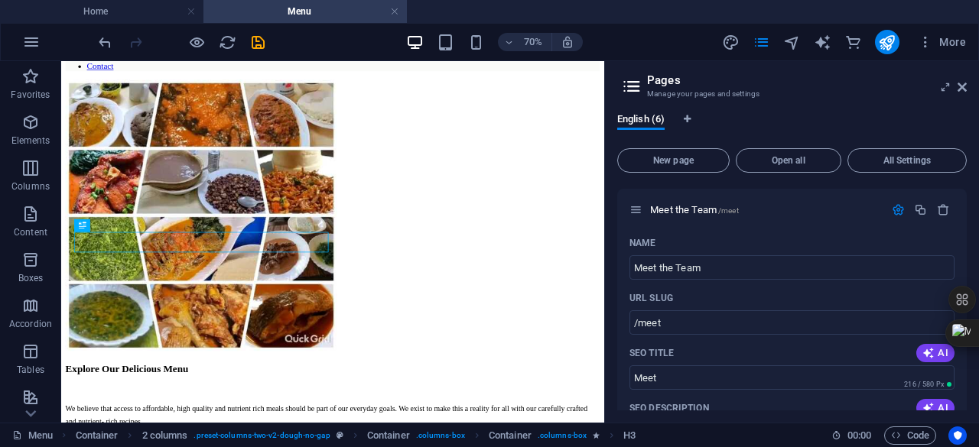
scroll to position [0, 0]
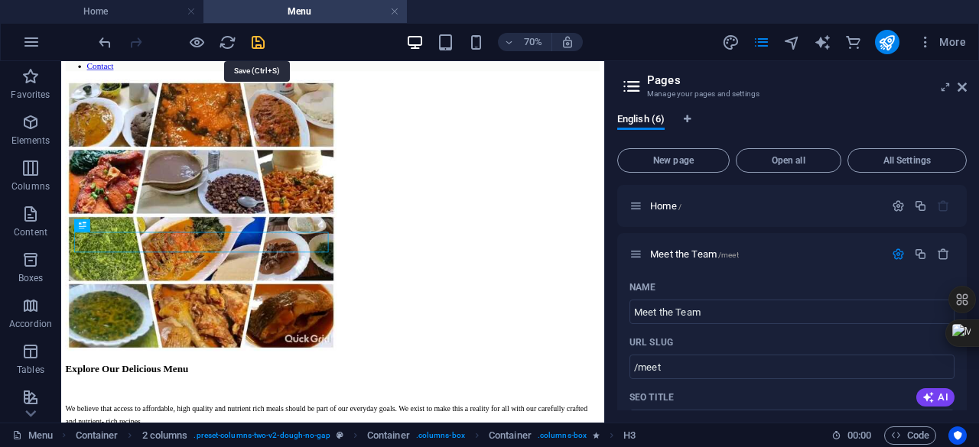
click at [258, 44] on icon "save" at bounding box center [258, 43] width 18 height 18
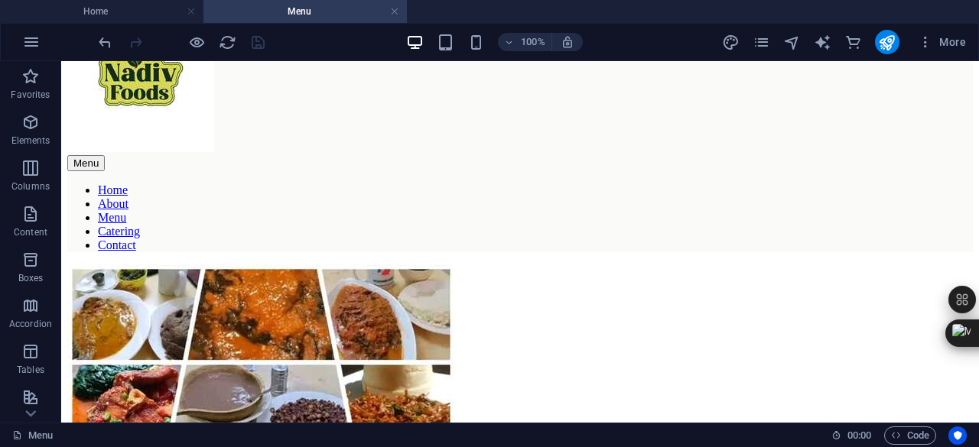
scroll to position [184, 0]
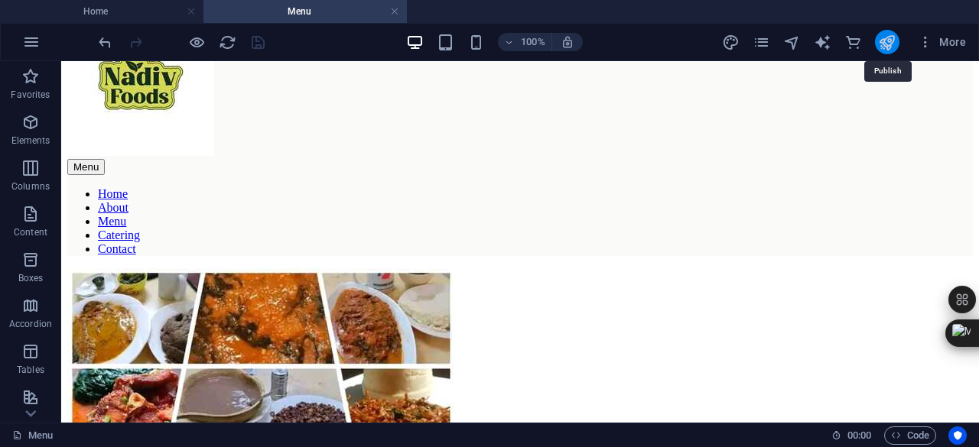
click at [887, 39] on icon "publish" at bounding box center [887, 43] width 18 height 18
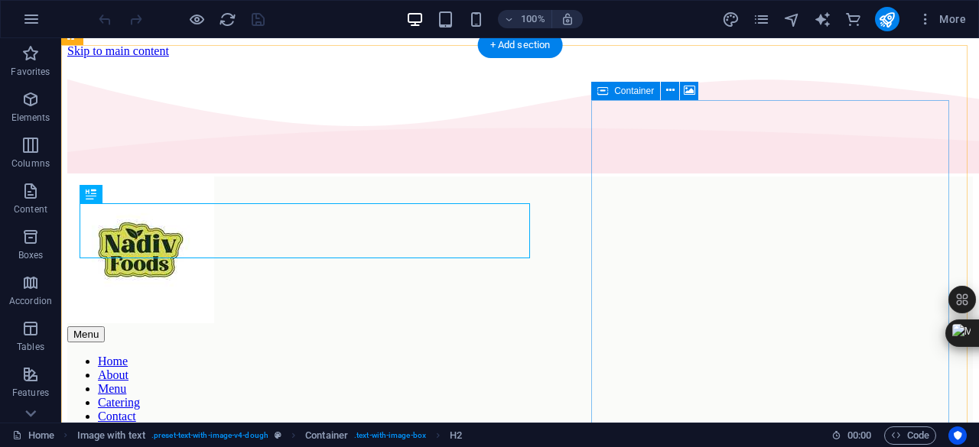
scroll to position [490, 0]
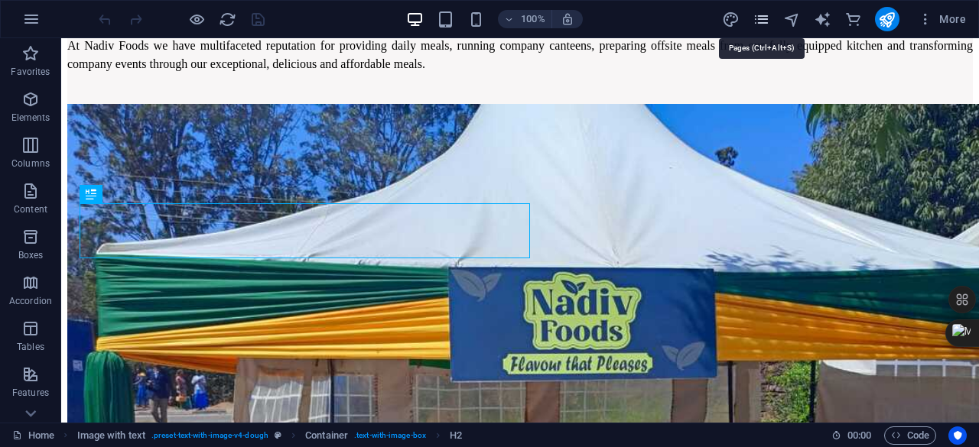
click at [763, 24] on icon "pages" at bounding box center [761, 20] width 18 height 18
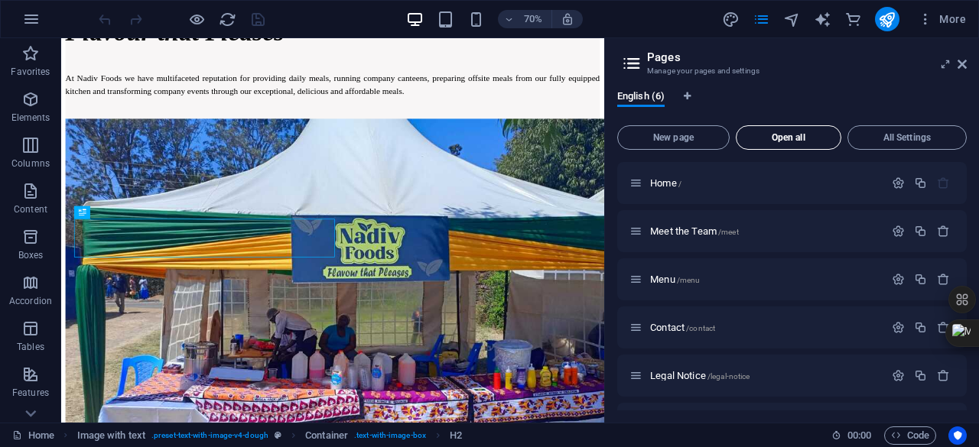
click at [782, 139] on span "Open all" at bounding box center [788, 137] width 92 height 9
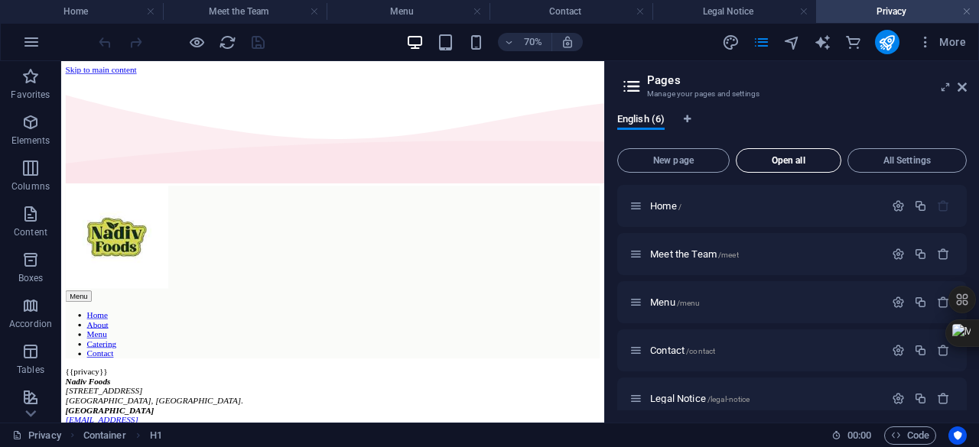
scroll to position [0, 0]
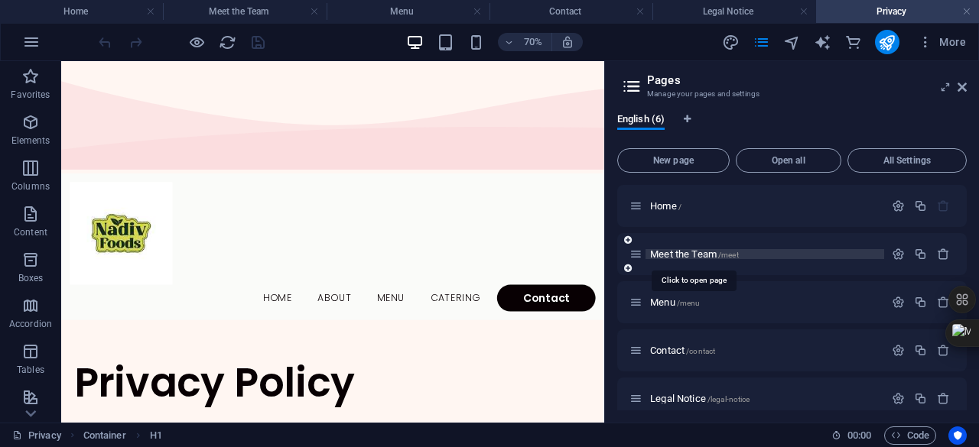
click at [680, 256] on span "Meet the Team /meet" at bounding box center [694, 253] width 89 height 11
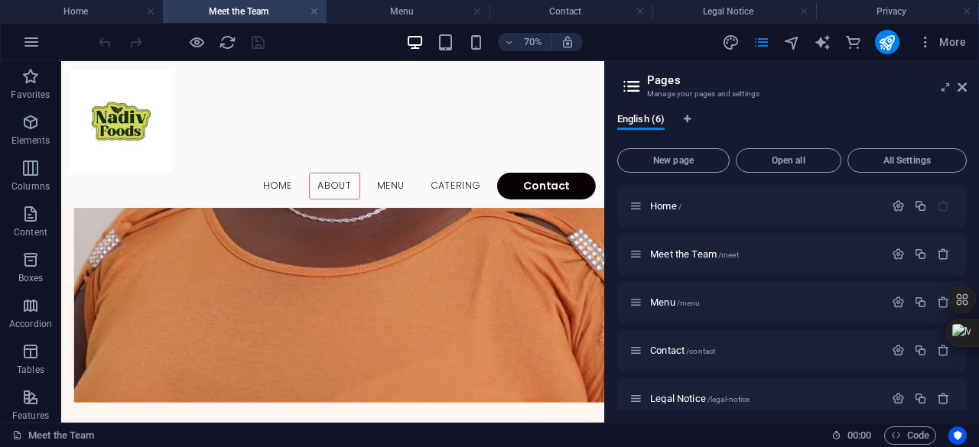
scroll to position [680, 0]
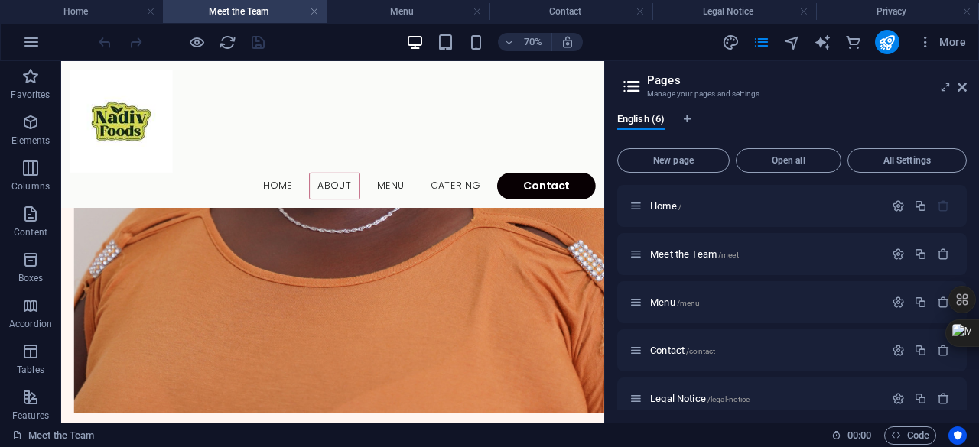
drag, startPoint x: 830, startPoint y: 217, endPoint x: 673, endPoint y: 246, distance: 159.4
click at [86, 7] on h4 "Home" at bounding box center [81, 11] width 163 height 17
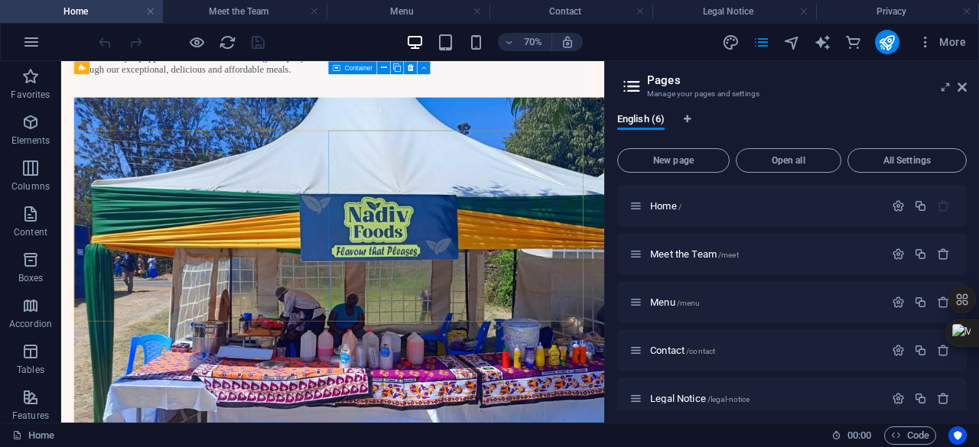
scroll to position [38, 0]
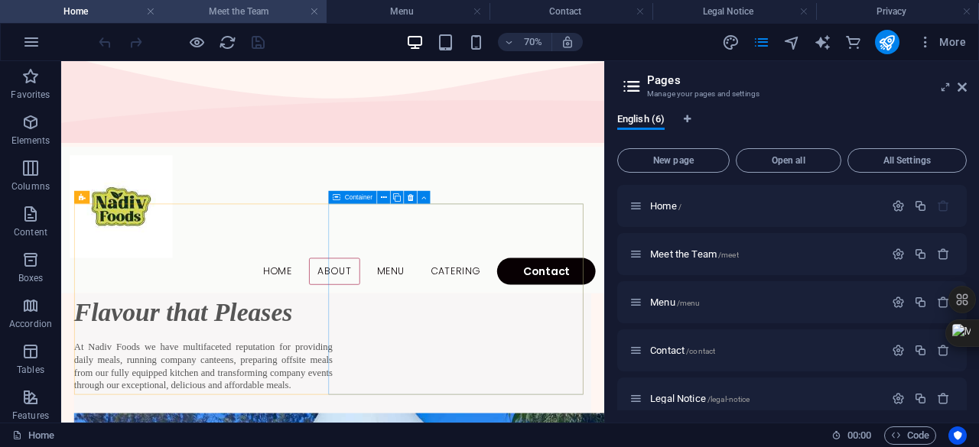
click at [252, 15] on h4 "Meet the Team" at bounding box center [244, 11] width 163 height 17
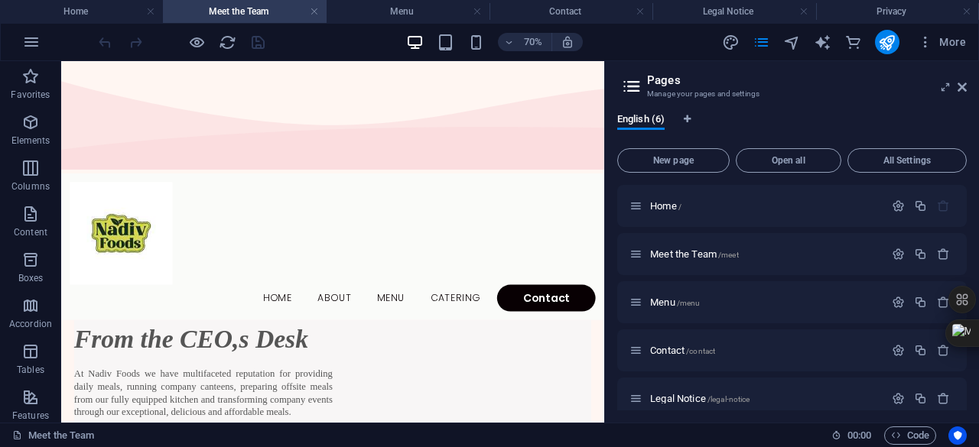
scroll to position [680, 0]
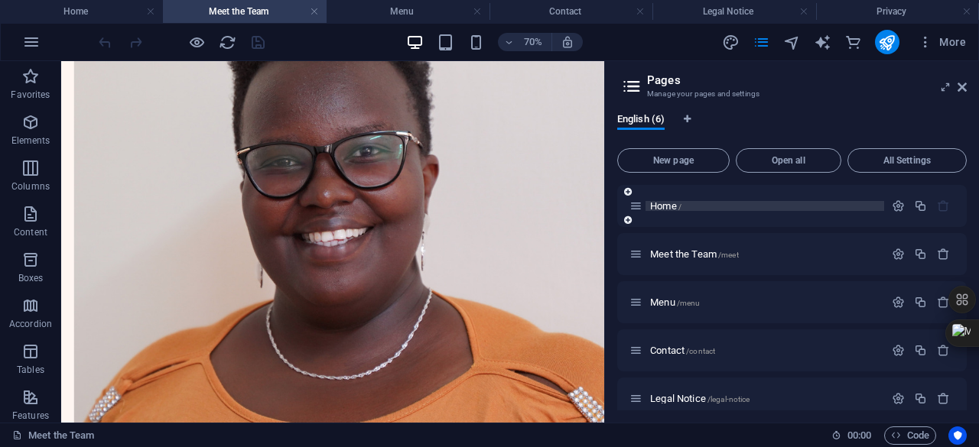
click at [791, 206] on p "Home /" at bounding box center [764, 206] width 229 height 10
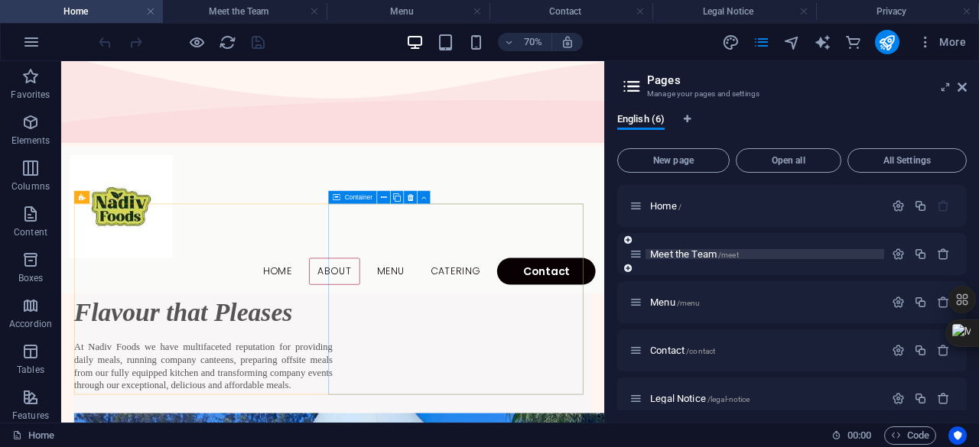
click at [703, 258] on span "Meet the Team /meet" at bounding box center [694, 253] width 89 height 11
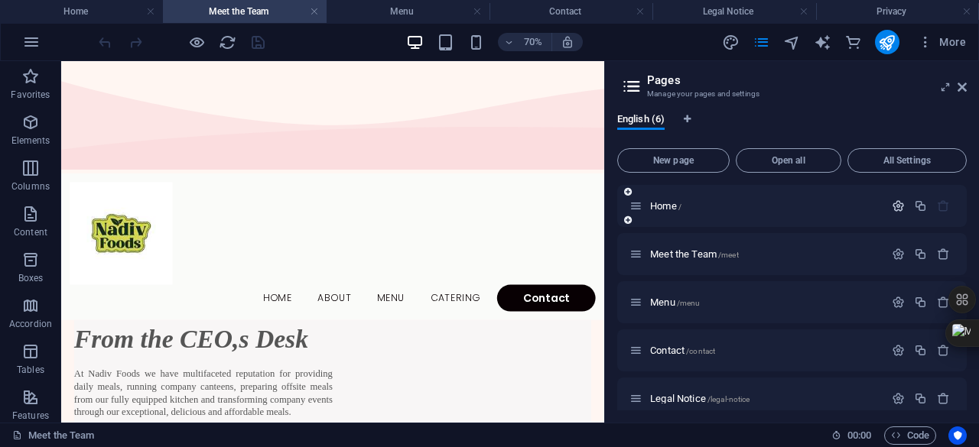
click at [892, 207] on icon "button" at bounding box center [898, 206] width 13 height 13
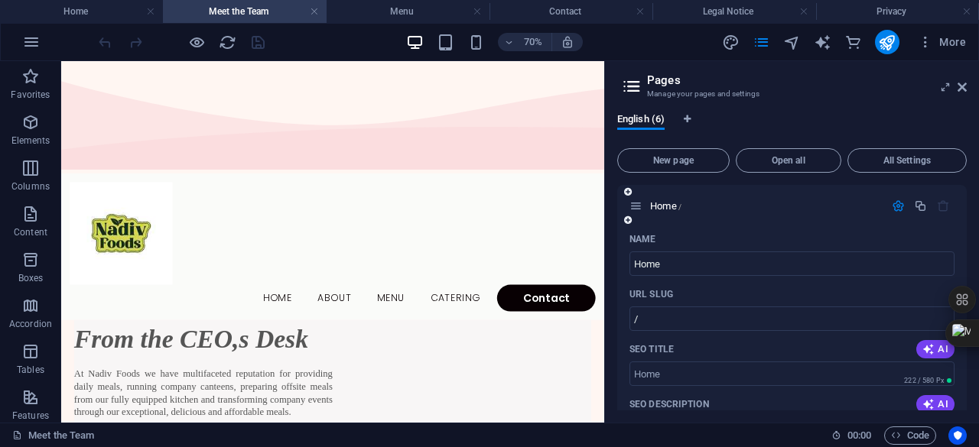
click at [895, 204] on icon "button" at bounding box center [898, 206] width 13 height 13
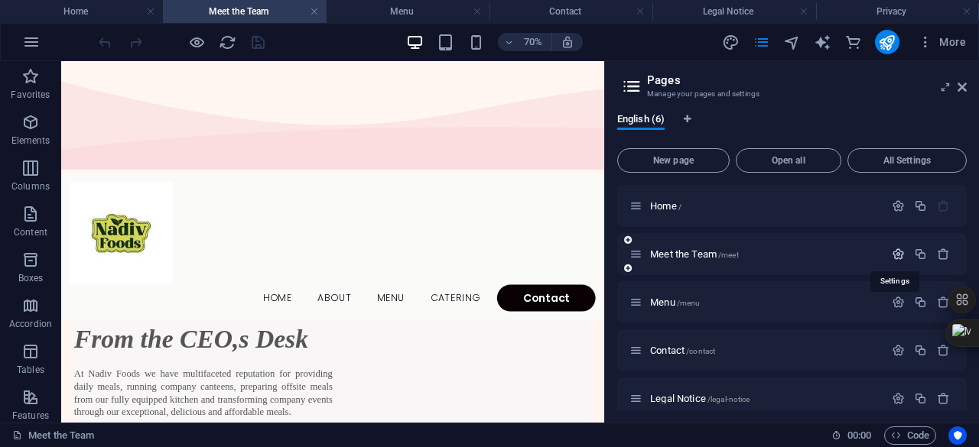
click at [895, 256] on icon "button" at bounding box center [898, 254] width 13 height 13
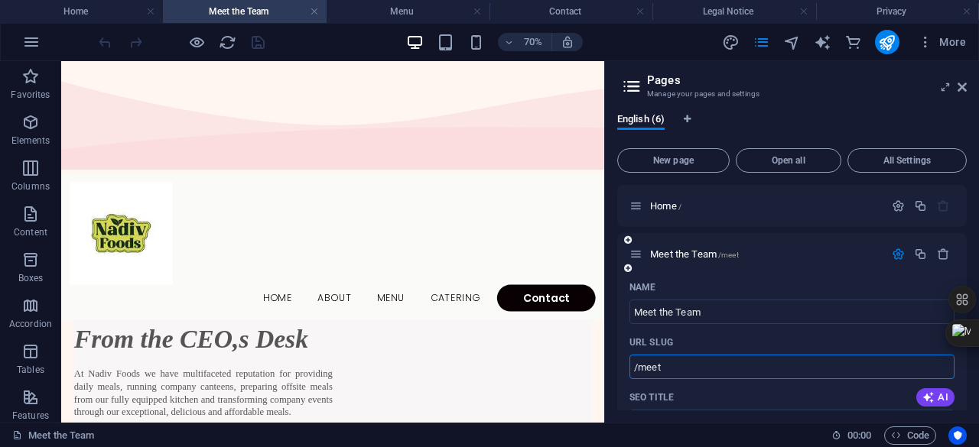
click at [748, 369] on input "/meet" at bounding box center [791, 367] width 325 height 24
type input "/"
click at [967, 234] on div "English (6) New page Open all All Settings Home / Meet the Team / Name Meet the…" at bounding box center [792, 262] width 374 height 322
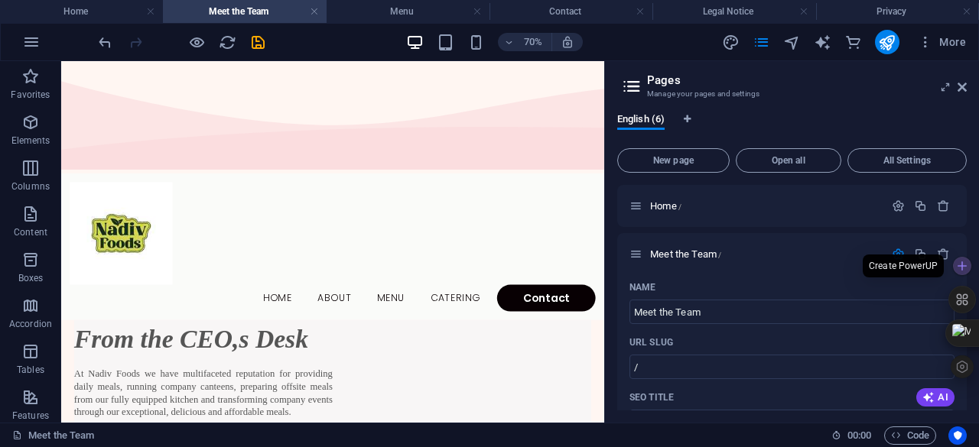
drag, startPoint x: 961, startPoint y: 230, endPoint x: 966, endPoint y: 261, distance: 30.9
click at [966, 261] on body "nadivfoods.co.ke Home Meet the Team Menu Contact Legal Notice Privacy Favorites…" at bounding box center [489, 223] width 979 height 447
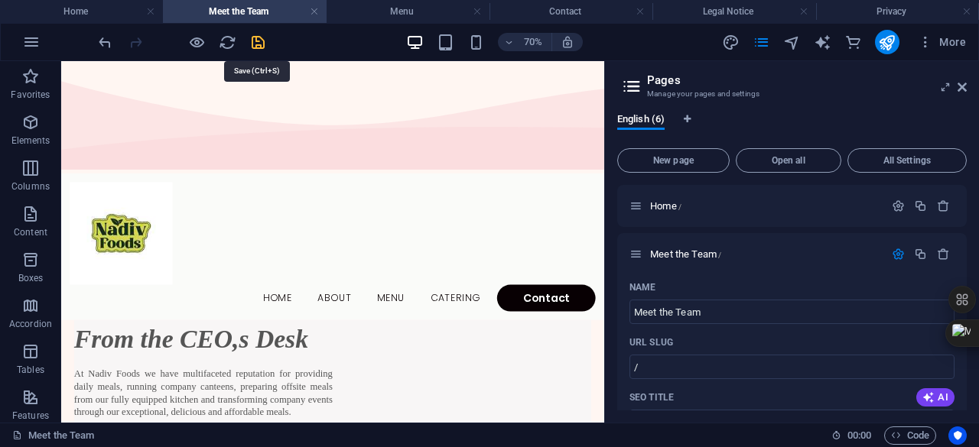
click at [254, 41] on icon "save" at bounding box center [258, 43] width 18 height 18
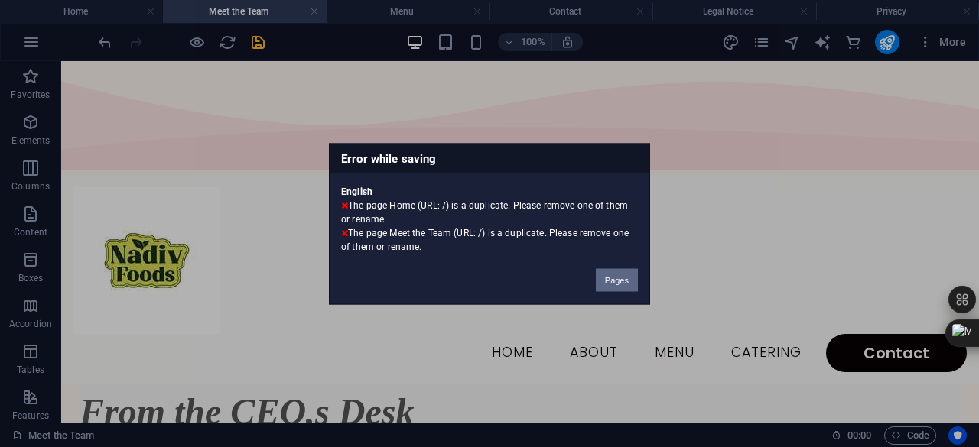
click at [610, 281] on button "Pages" at bounding box center [617, 279] width 42 height 23
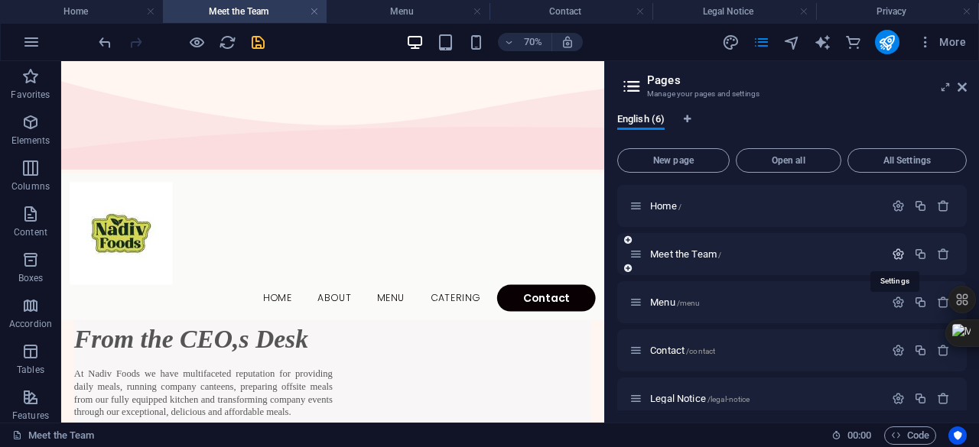
click at [898, 253] on icon "button" at bounding box center [898, 254] width 13 height 13
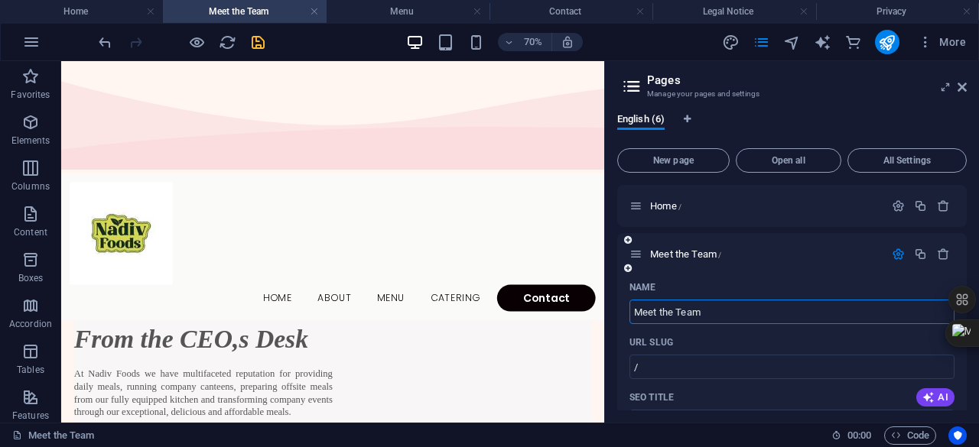
drag, startPoint x: 715, startPoint y: 315, endPoint x: 658, endPoint y: 312, distance: 56.7
click at [658, 312] on input "Meet the Team" at bounding box center [791, 312] width 325 height 24
drag, startPoint x: 658, startPoint y: 312, endPoint x: 625, endPoint y: 312, distance: 33.6
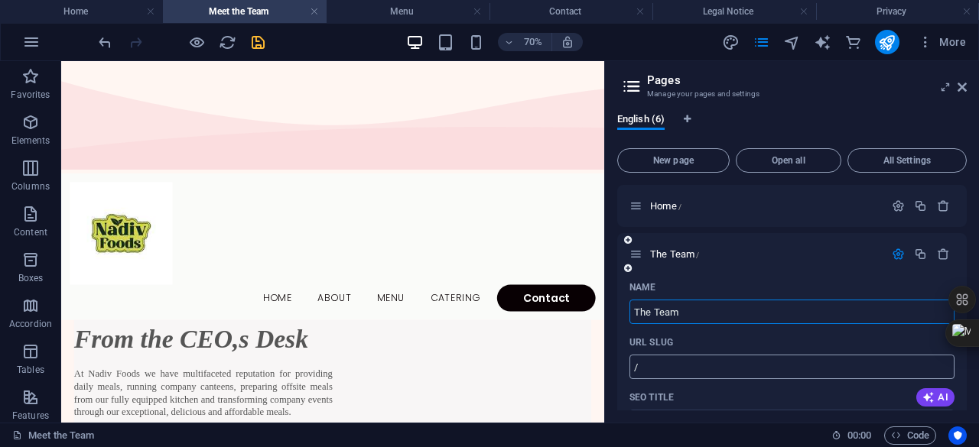
type input "The Team"
click at [719, 362] on input "/" at bounding box center [791, 367] width 325 height 24
type input "/Team"
drag, startPoint x: 963, startPoint y: 222, endPoint x: 965, endPoint y: 242, distance: 19.3
click at [965, 242] on div "Home / The Team /Team Name The Team ​ URL SLUG /Team ​ SEO Title AI Meet ​ 216 …" at bounding box center [791, 298] width 349 height 226
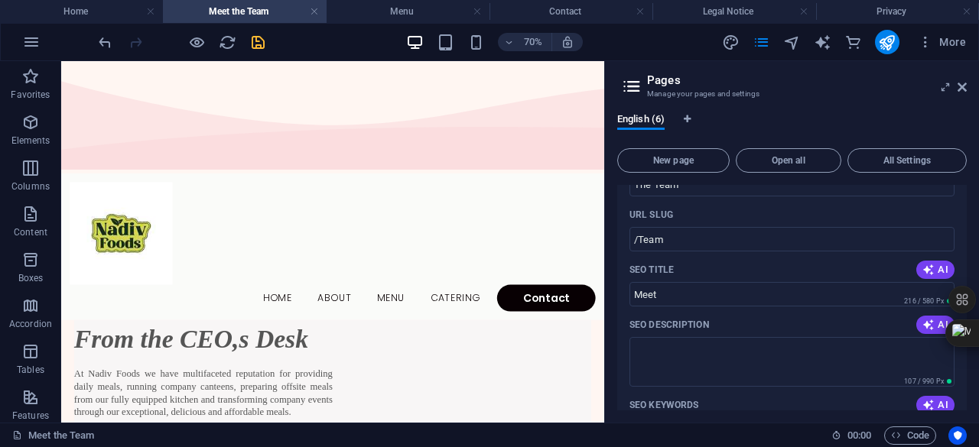
scroll to position [130, 0]
drag, startPoint x: 722, startPoint y: 297, endPoint x: 606, endPoint y: 296, distance: 116.2
click at [606, 296] on aside "Pages Manage your pages and settings English (6) New page Open all All Settings…" at bounding box center [791, 242] width 375 height 362
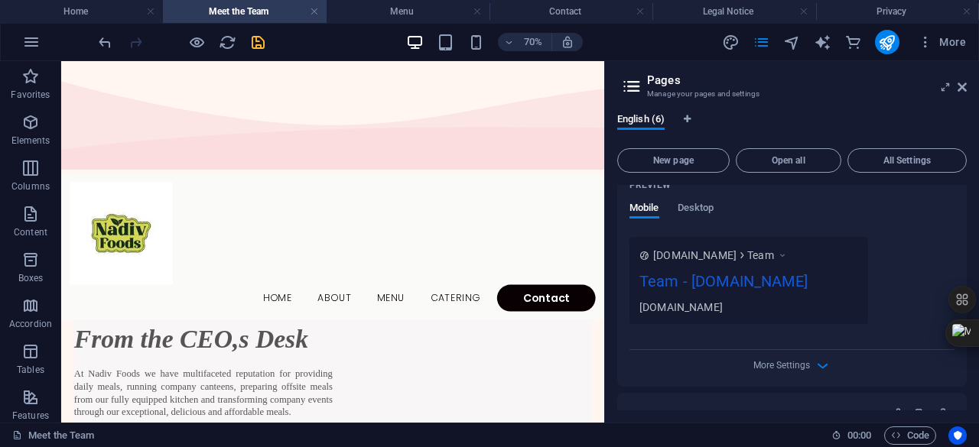
scroll to position [456, 0]
type input "Team"
click at [255, 47] on icon "save" at bounding box center [258, 43] width 18 height 18
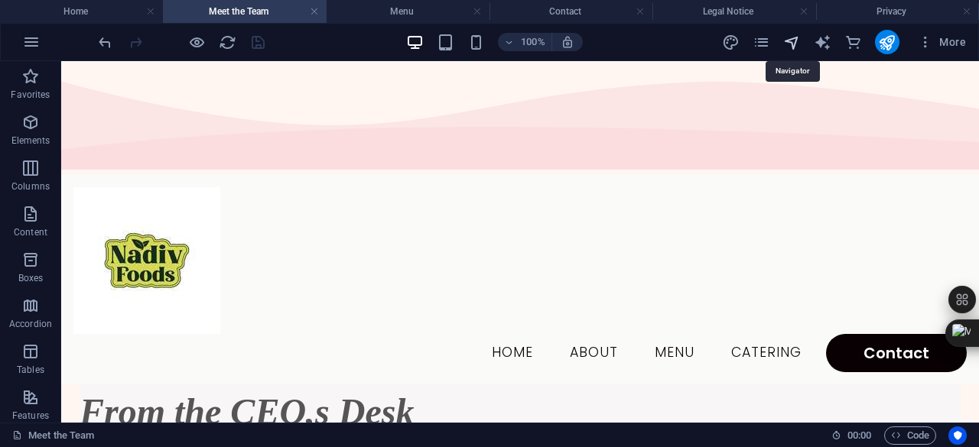
click at [795, 44] on icon "navigator" at bounding box center [792, 43] width 18 height 18
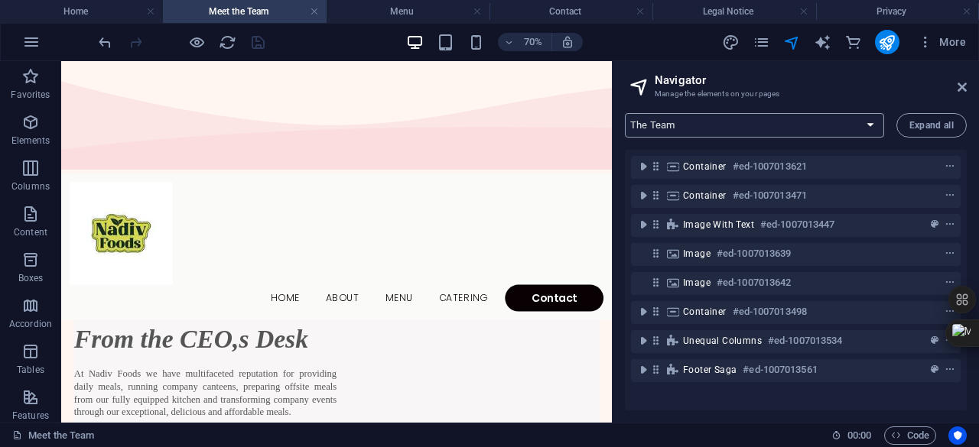
click at [870, 126] on select "Home The Team Menu Contact Legal Notice Privacy" at bounding box center [754, 125] width 259 height 24
click at [625, 113] on select "Home The Team Menu Contact Legal Notice Privacy" at bounding box center [754, 125] width 259 height 24
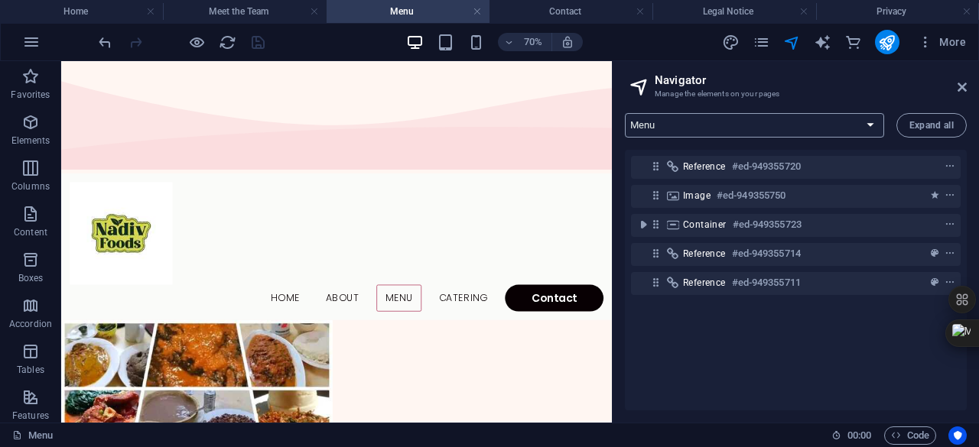
click at [874, 122] on select "Home The Team Menu Contact Legal Notice Privacy" at bounding box center [754, 125] width 259 height 24
select select "18152967-en"
click at [625, 113] on select "Home The Team Menu Contact Legal Notice Privacy" at bounding box center [754, 125] width 259 height 24
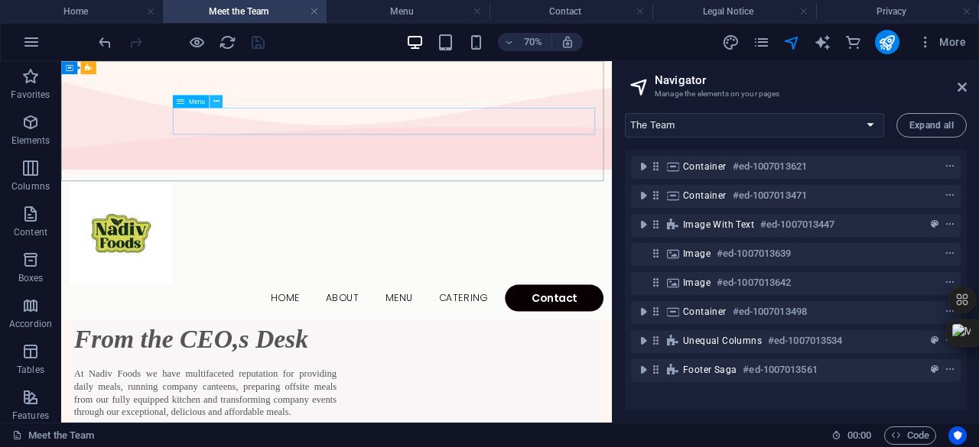
click at [216, 102] on icon at bounding box center [216, 101] width 6 height 11
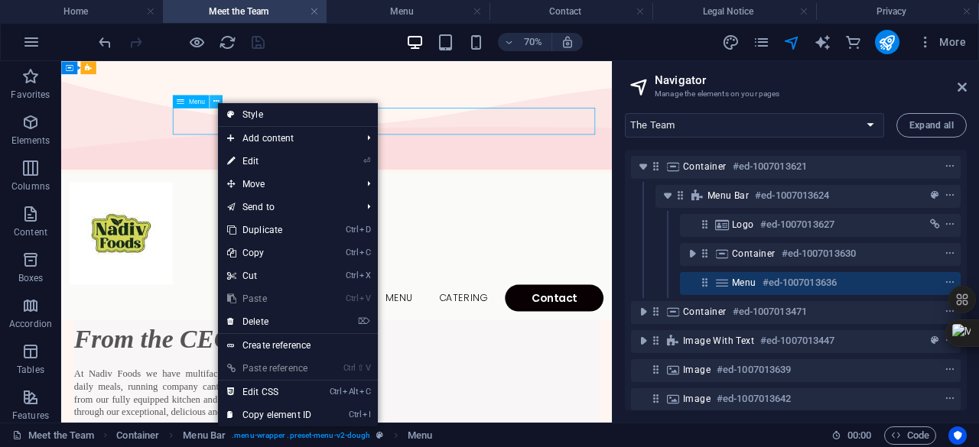
click at [216, 102] on icon at bounding box center [216, 101] width 6 height 11
click at [262, 161] on link "⏎ Edit" at bounding box center [269, 161] width 102 height 23
select select
select select "2"
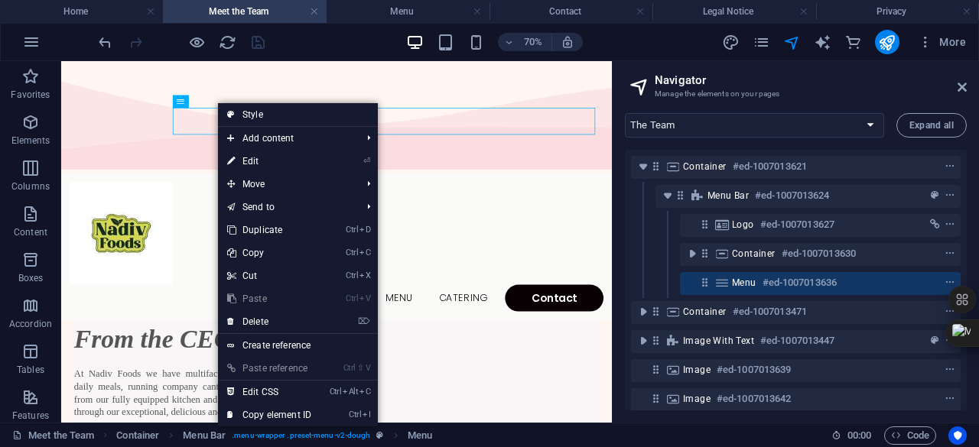
select select
select select "3"
select select
select select "default"
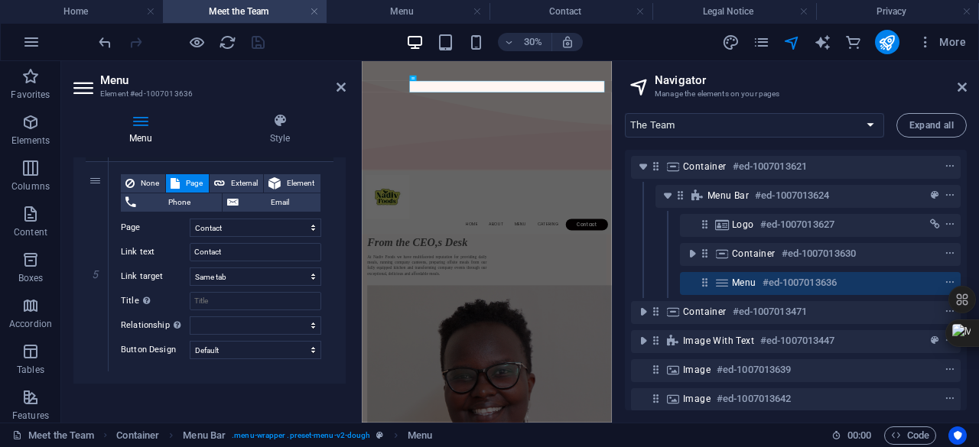
scroll to position [984, 0]
drag, startPoint x: 341, startPoint y: 391, endPoint x: 342, endPoint y: 361, distance: 30.6
click at [342, 361] on div "Menu Auto Custom Create custom menu items for this menu. Recommended for one-pa…" at bounding box center [209, 284] width 272 height 253
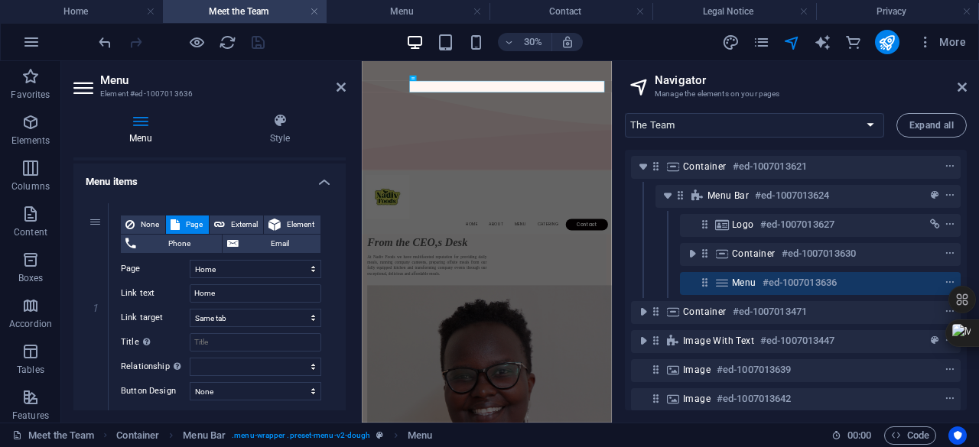
scroll to position [0, 0]
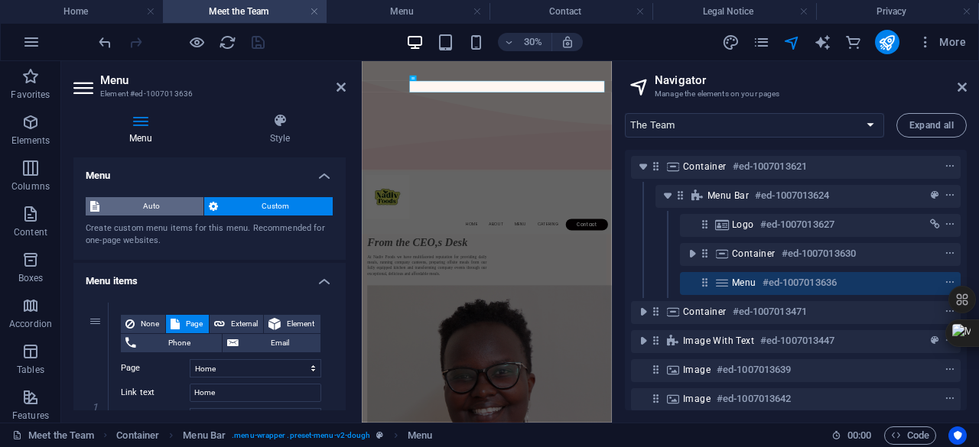
click at [146, 206] on span "Auto" at bounding box center [151, 206] width 95 height 18
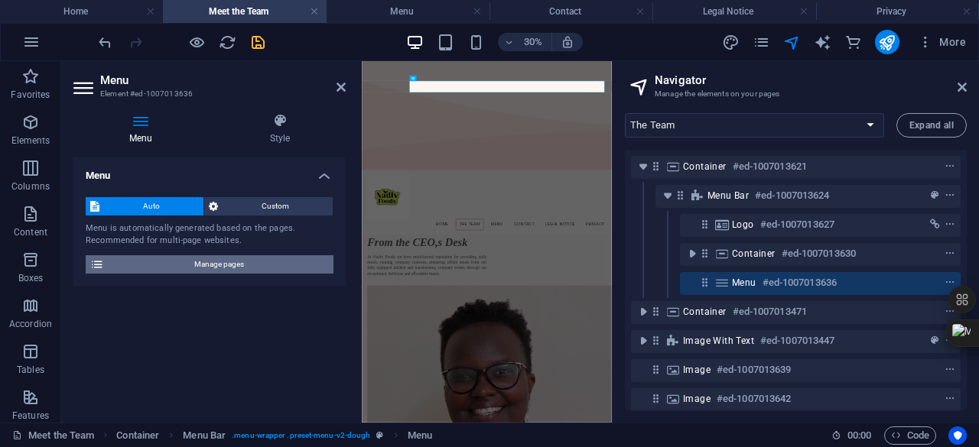
click at [158, 267] on span "Manage pages" at bounding box center [219, 264] width 220 height 18
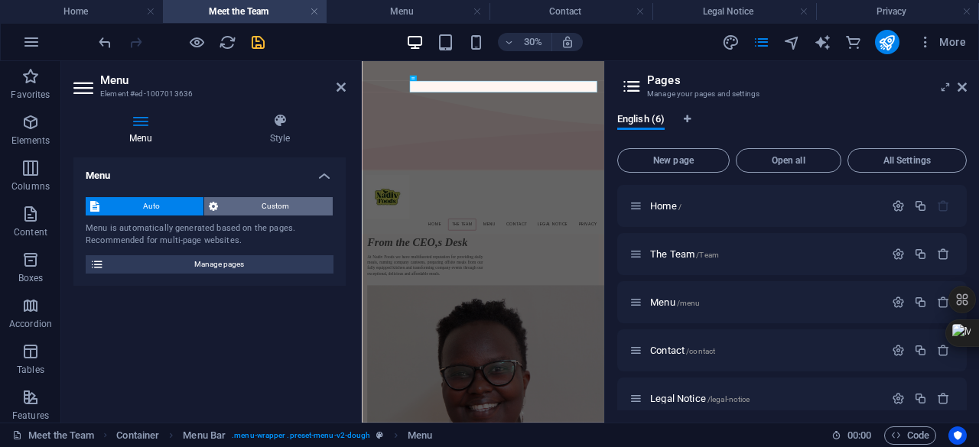
click at [245, 207] on span "Custom" at bounding box center [275, 206] width 106 height 18
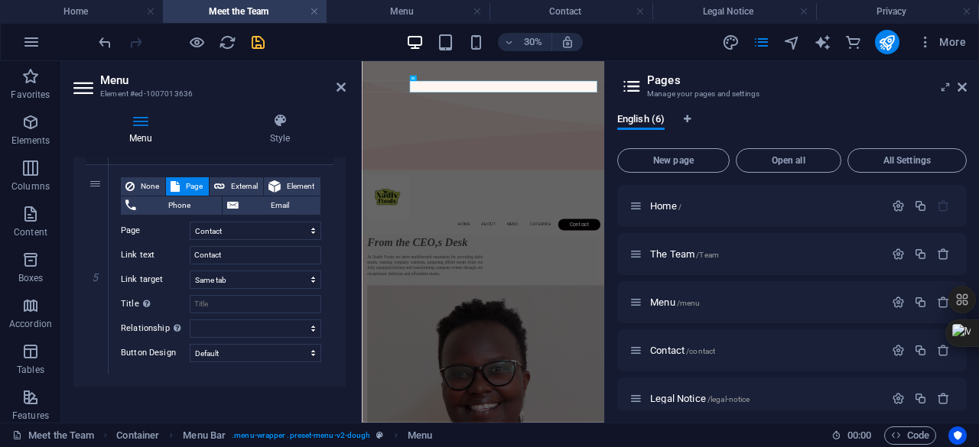
scroll to position [984, 0]
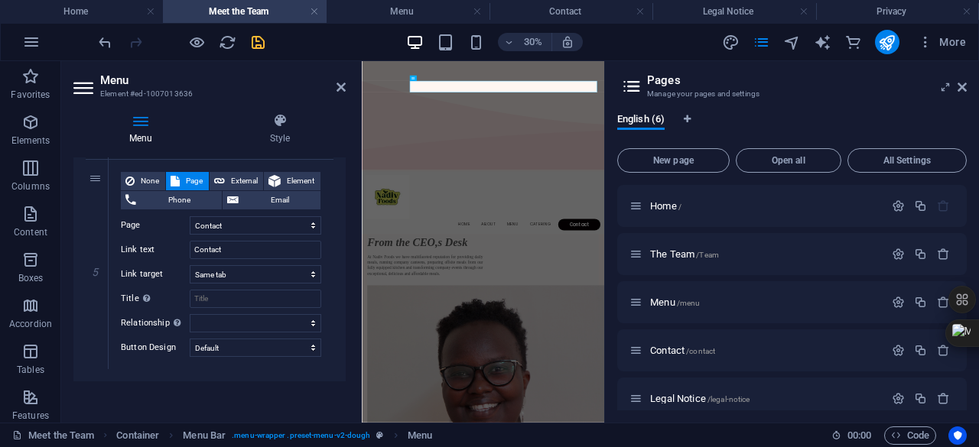
drag, startPoint x: 343, startPoint y: 176, endPoint x: 17, endPoint y: 1130, distance: 1008.5
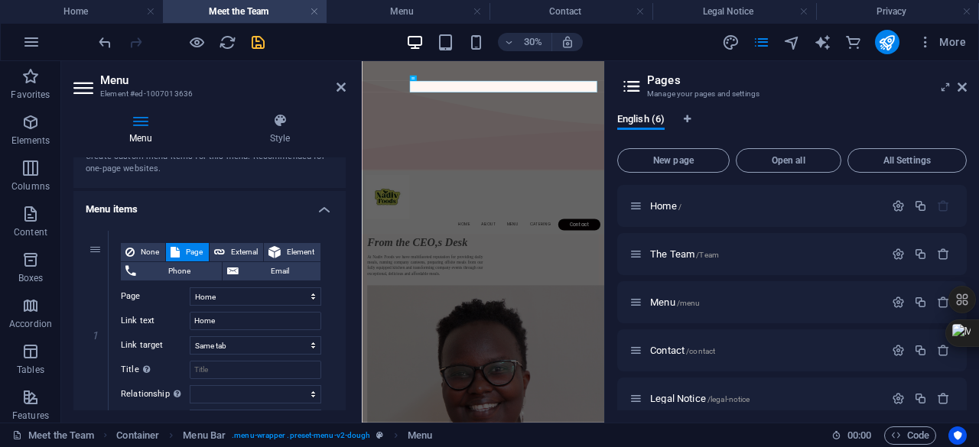
scroll to position [44, 0]
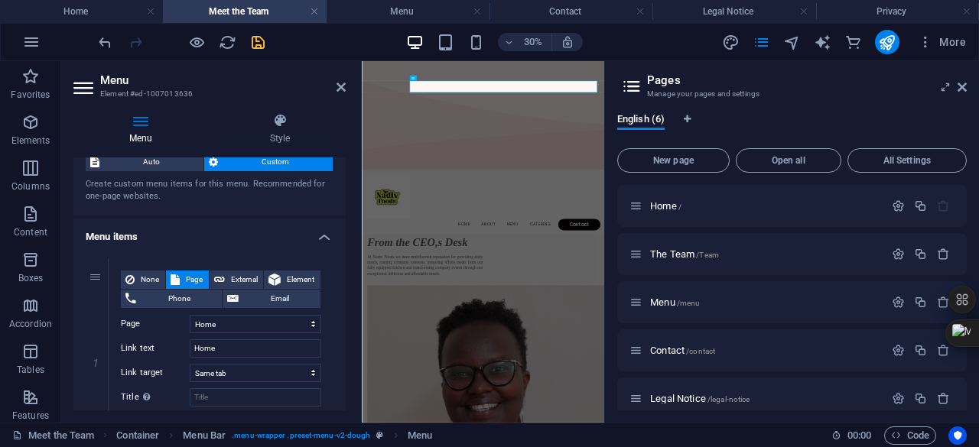
click at [163, 163] on span "Auto" at bounding box center [151, 162] width 95 height 18
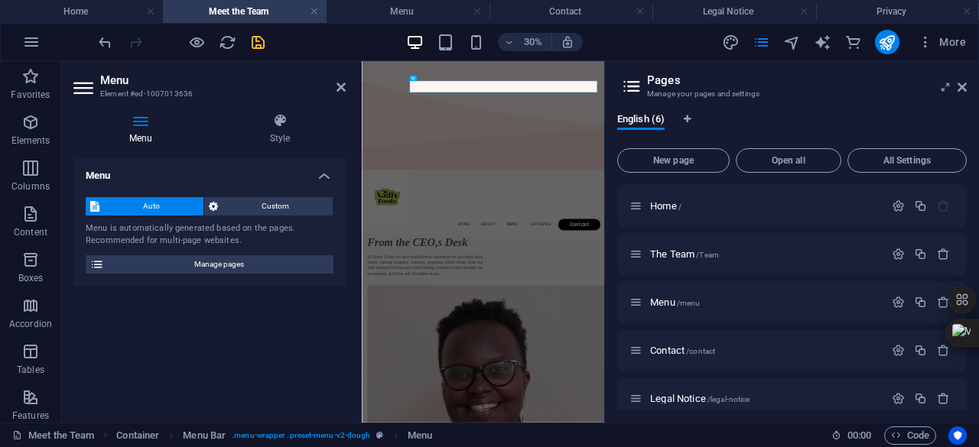
scroll to position [0, 0]
click at [749, 256] on p "The Team /Team" at bounding box center [764, 254] width 229 height 10
drag, startPoint x: 749, startPoint y: 256, endPoint x: 751, endPoint y: 331, distance: 75.0
click at [751, 331] on div "Home / The Team /Team Menu /menu Contact /contact Legal Notice /legal-notice Pr…" at bounding box center [791, 326] width 349 height 283
click at [897, 255] on icon "button" at bounding box center [898, 254] width 13 height 13
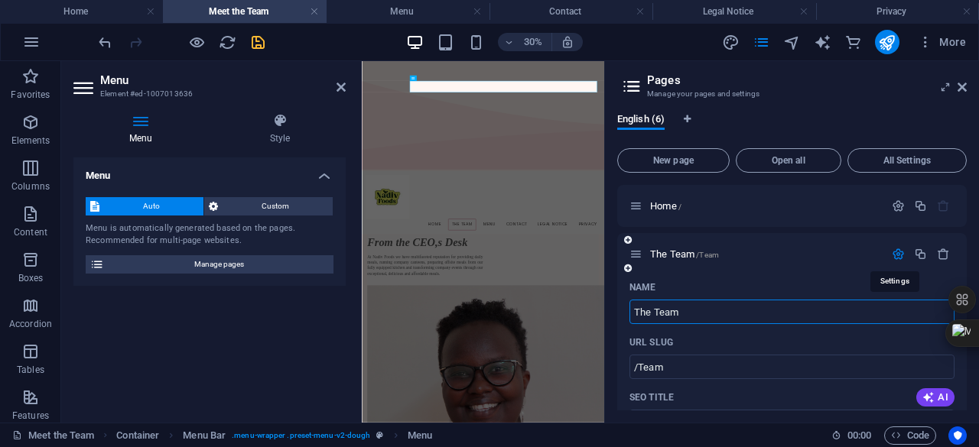
click at [897, 255] on icon "button" at bounding box center [898, 254] width 13 height 13
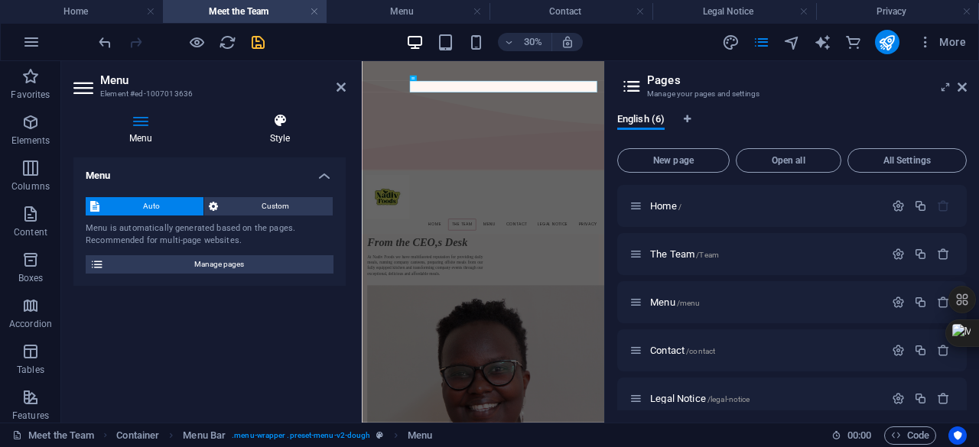
click at [287, 129] on h4 "Style" at bounding box center [280, 129] width 132 height 32
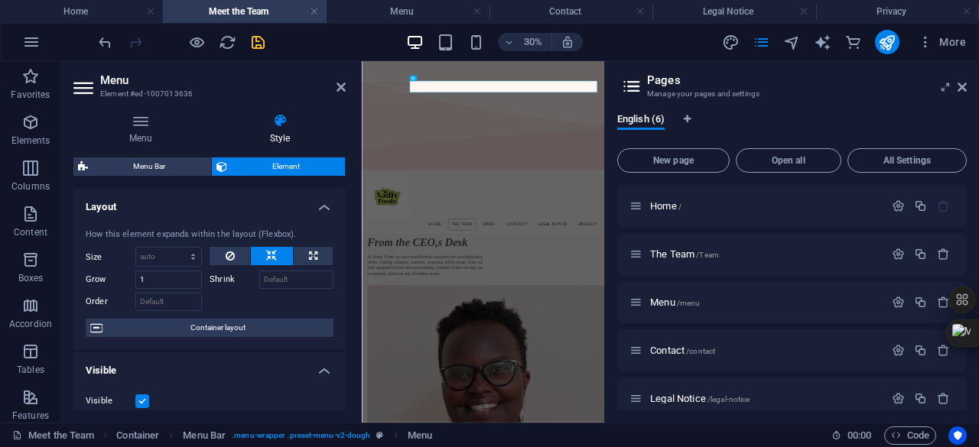
drag, startPoint x: 341, startPoint y: 203, endPoint x: 342, endPoint y: 218, distance: 14.5
click at [342, 218] on li "Layout How this element expands within the layout (Flexbox). Size Default auto …" at bounding box center [209, 269] width 272 height 161
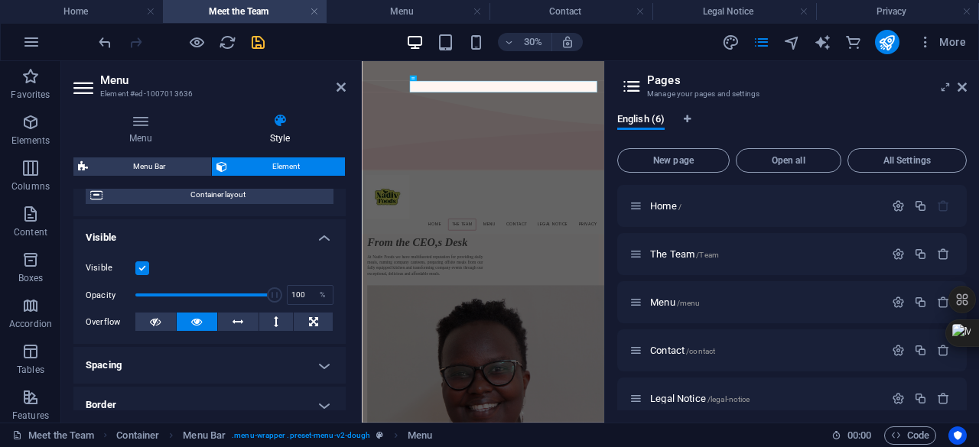
scroll to position [135, 0]
click at [346, 89] on icon at bounding box center [340, 87] width 9 height 12
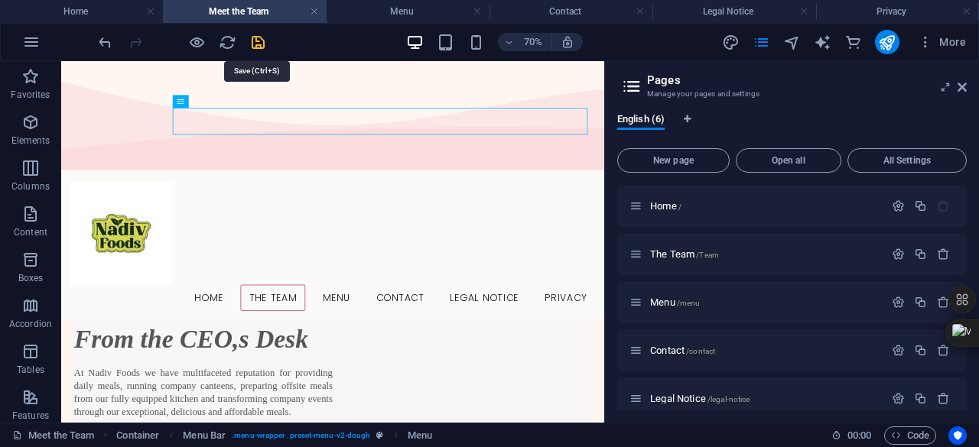
click at [259, 43] on icon "save" at bounding box center [258, 43] width 18 height 18
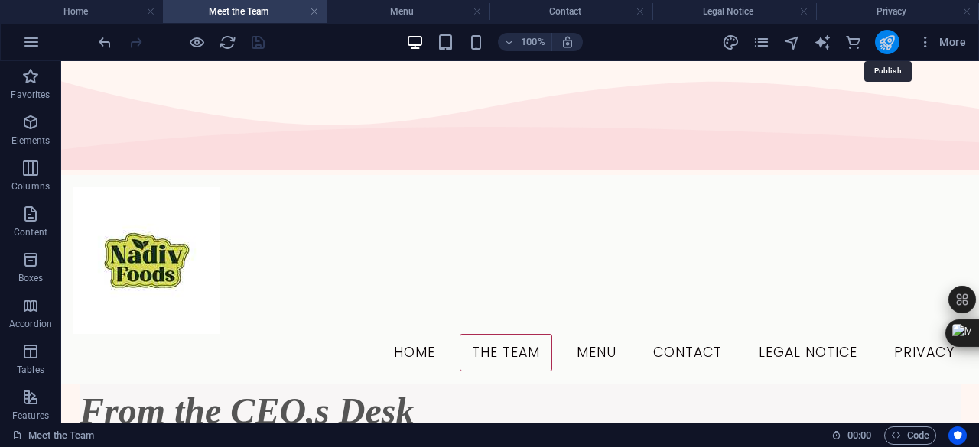
click at [884, 47] on icon "publish" at bounding box center [887, 43] width 18 height 18
